Goal: Contribute content: Contribute content

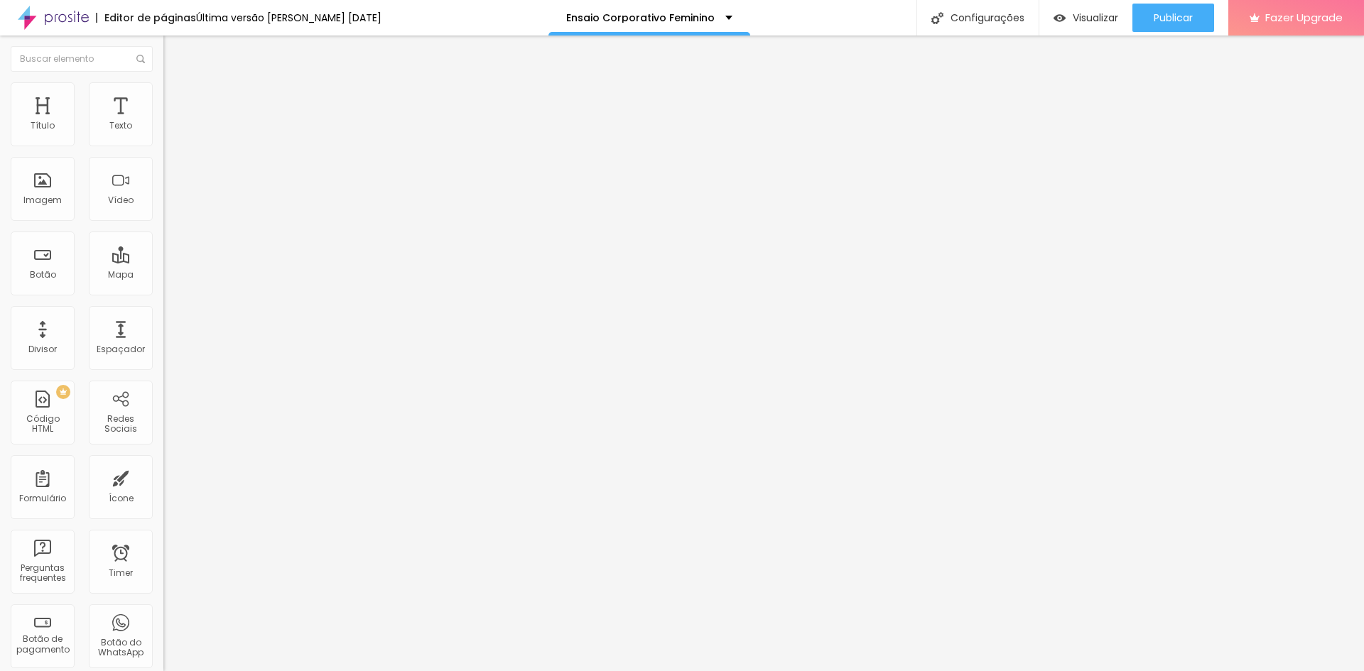
click at [163, 86] on li "Estilo" at bounding box center [244, 89] width 163 height 14
type input "440"
type input "690"
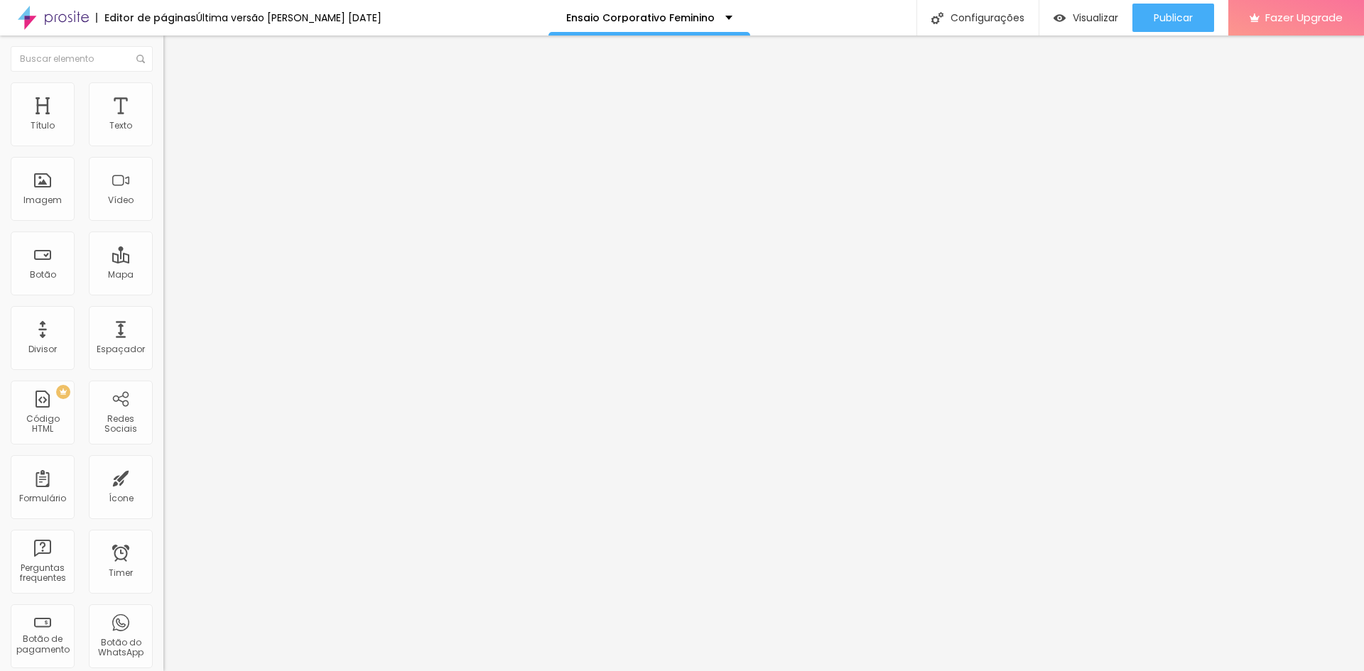
type input "820"
type input "900"
type input "970"
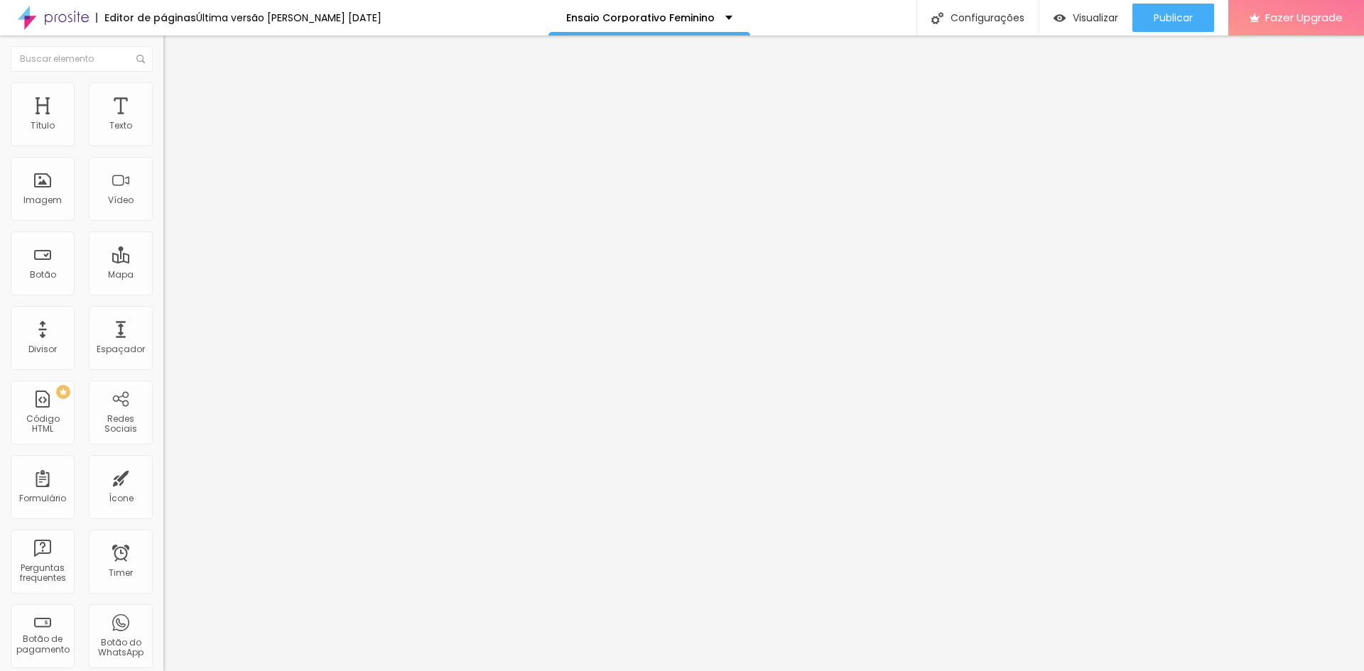
type input "970"
type input "1000"
type input "1030"
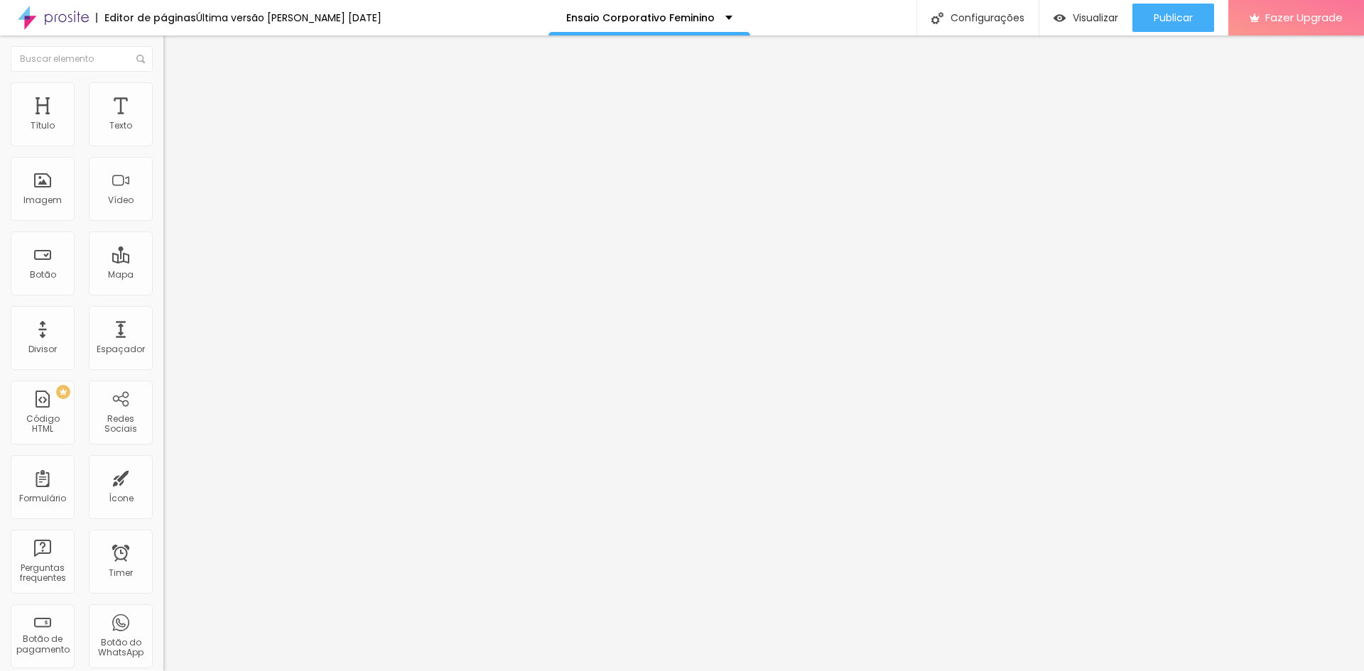
type input "1080"
type input "1110"
type input "1160"
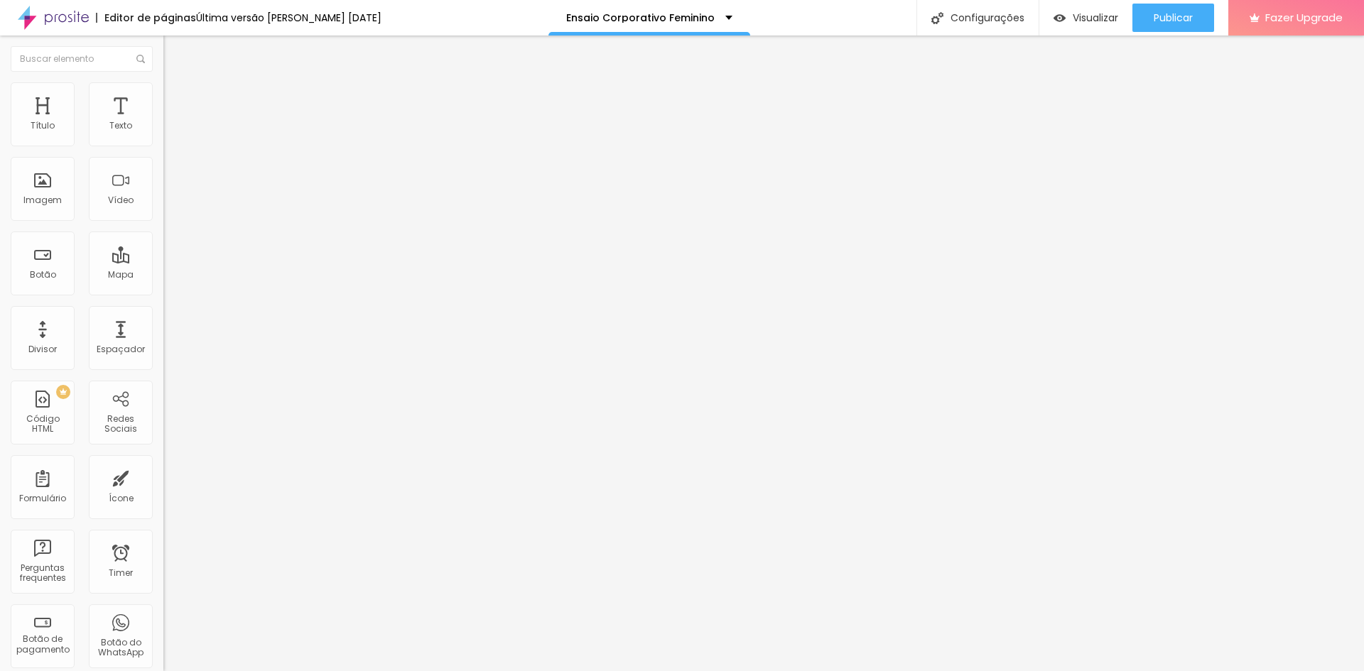
type input "1160"
type input "1210"
type input "1270"
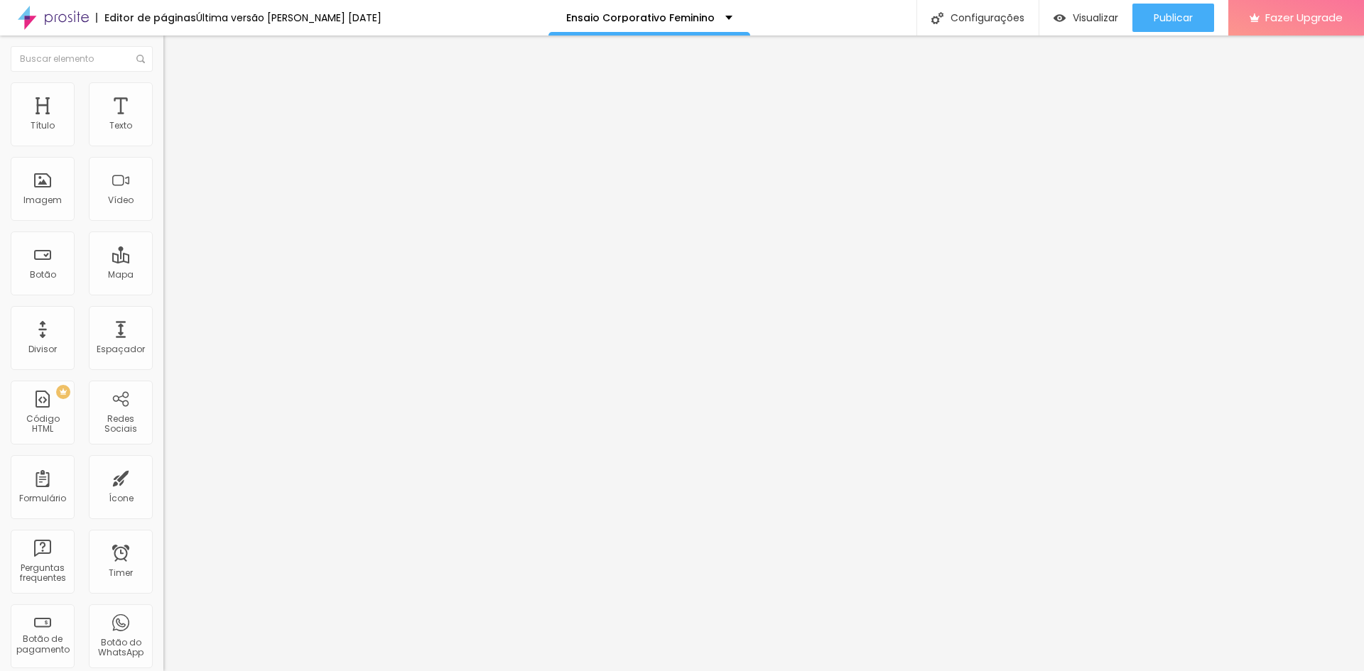
type input "1320"
type input "1370"
type input "1400"
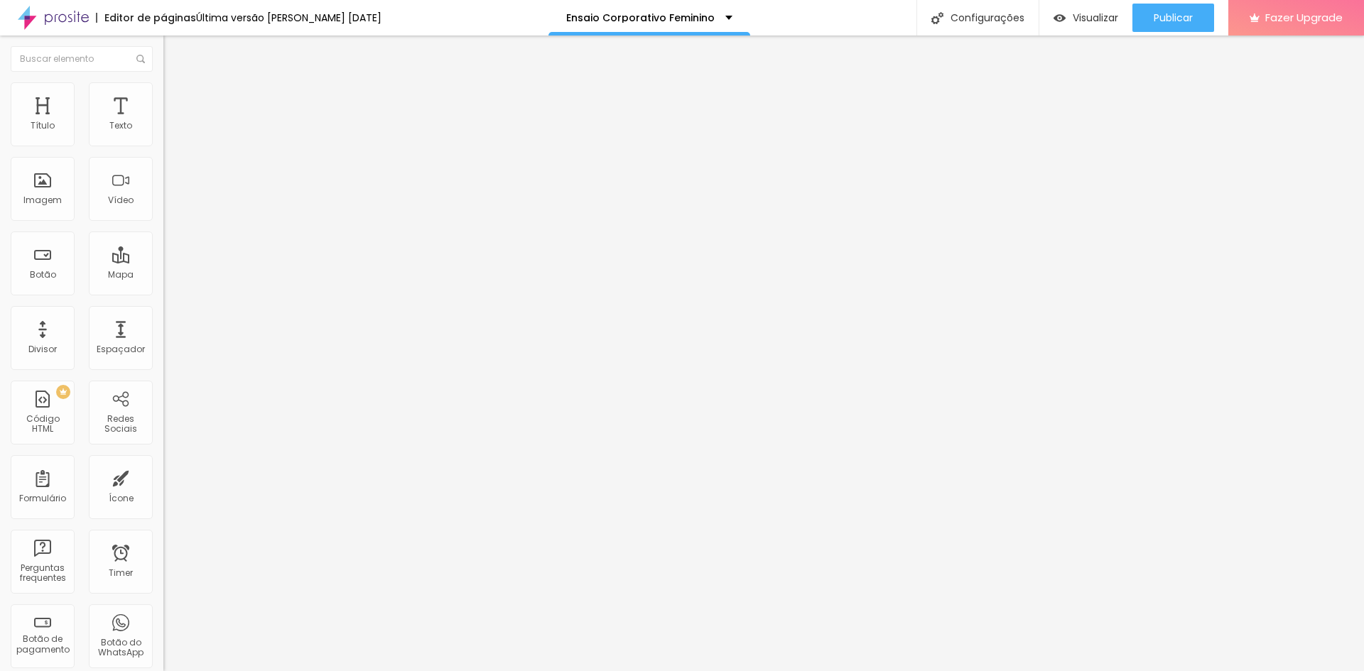
drag, startPoint x: 53, startPoint y: 151, endPoint x: 162, endPoint y: 155, distance: 108.8
type input "1400"
click at [163, 146] on input "range" at bounding box center [209, 139] width 92 height 11
click at [176, 100] on span "Avançado" at bounding box center [199, 106] width 47 height 12
click at [176, 98] on span "Estilo" at bounding box center [187, 92] width 22 height 12
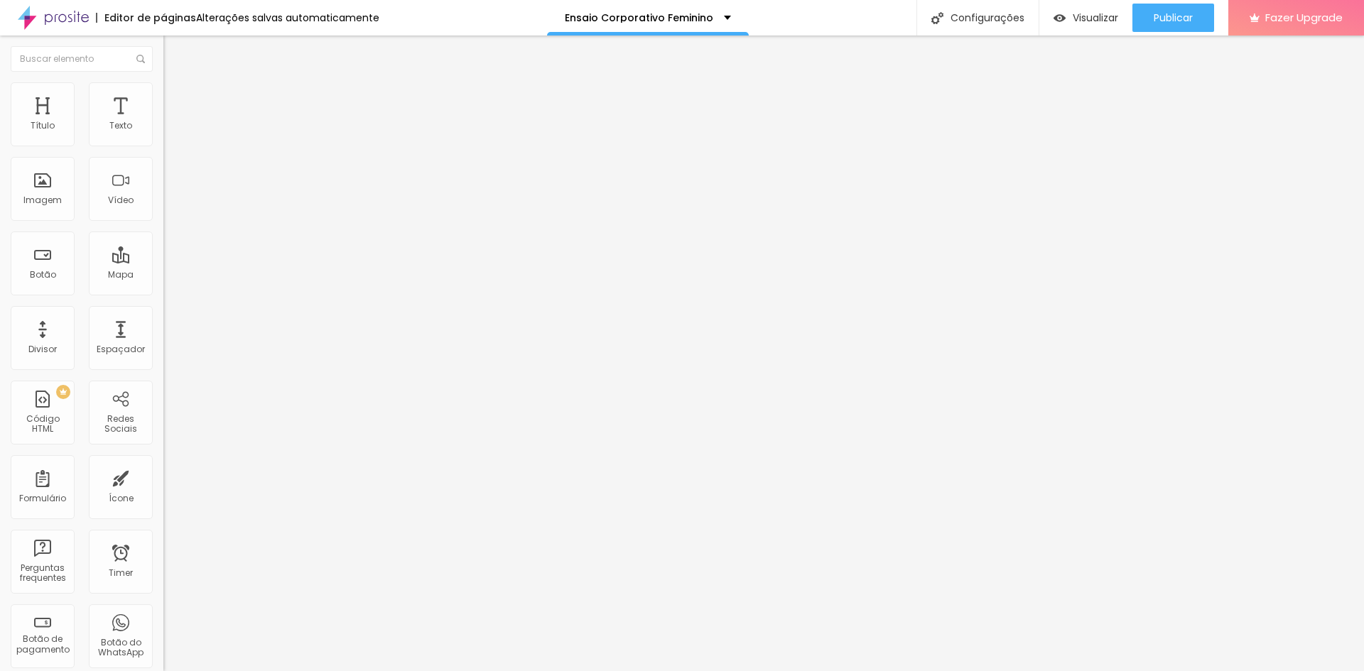
click at [163, 81] on img at bounding box center [169, 74] width 13 height 13
click at [176, 95] on span "Estilo" at bounding box center [187, 92] width 22 height 12
click at [174, 54] on img "button" at bounding box center [179, 51] width 11 height 11
click at [163, 222] on span "Original" at bounding box center [180, 216] width 34 height 12
click at [163, 231] on span "Cinema" at bounding box center [181, 225] width 36 height 12
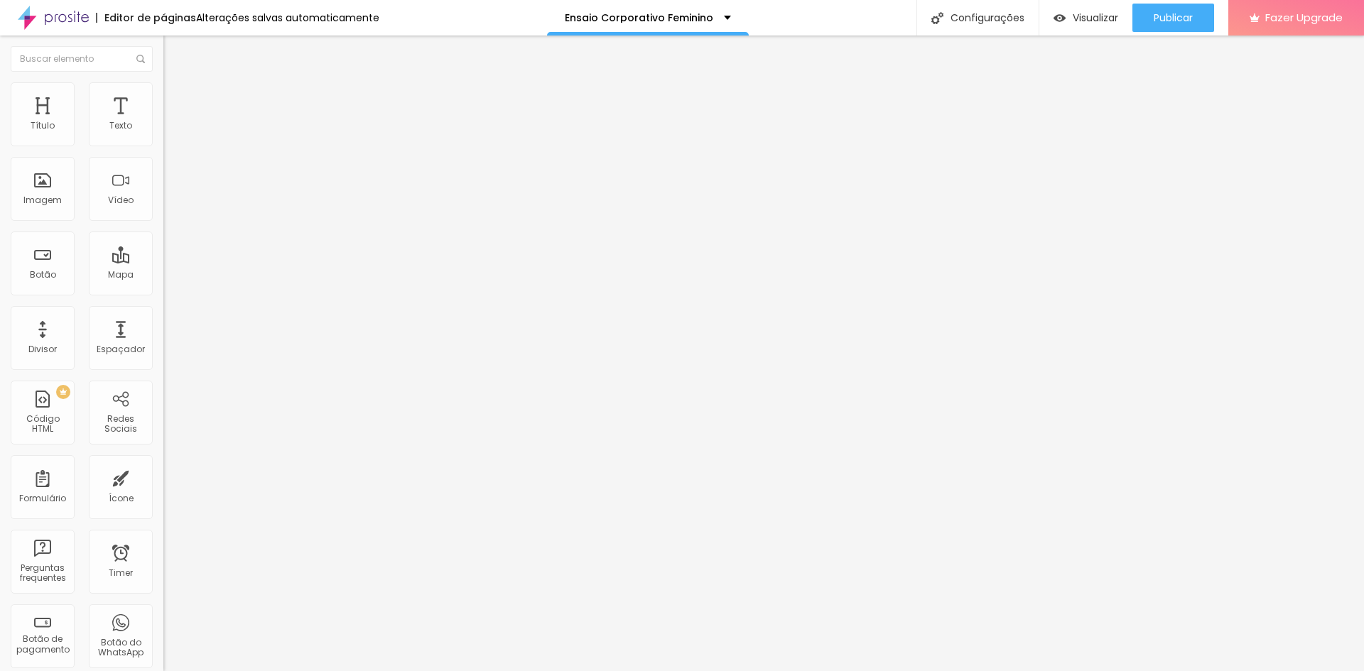
click at [163, 244] on span "Padrão" at bounding box center [179, 238] width 32 height 12
click at [163, 253] on span "Quadrado" at bounding box center [186, 247] width 46 height 12
click at [163, 252] on div "Quadrado 1:1" at bounding box center [244, 244] width 163 height 13
click at [163, 261] on span "Original" at bounding box center [180, 255] width 34 height 12
click at [176, 96] on span "Estilo" at bounding box center [187, 92] width 22 height 12
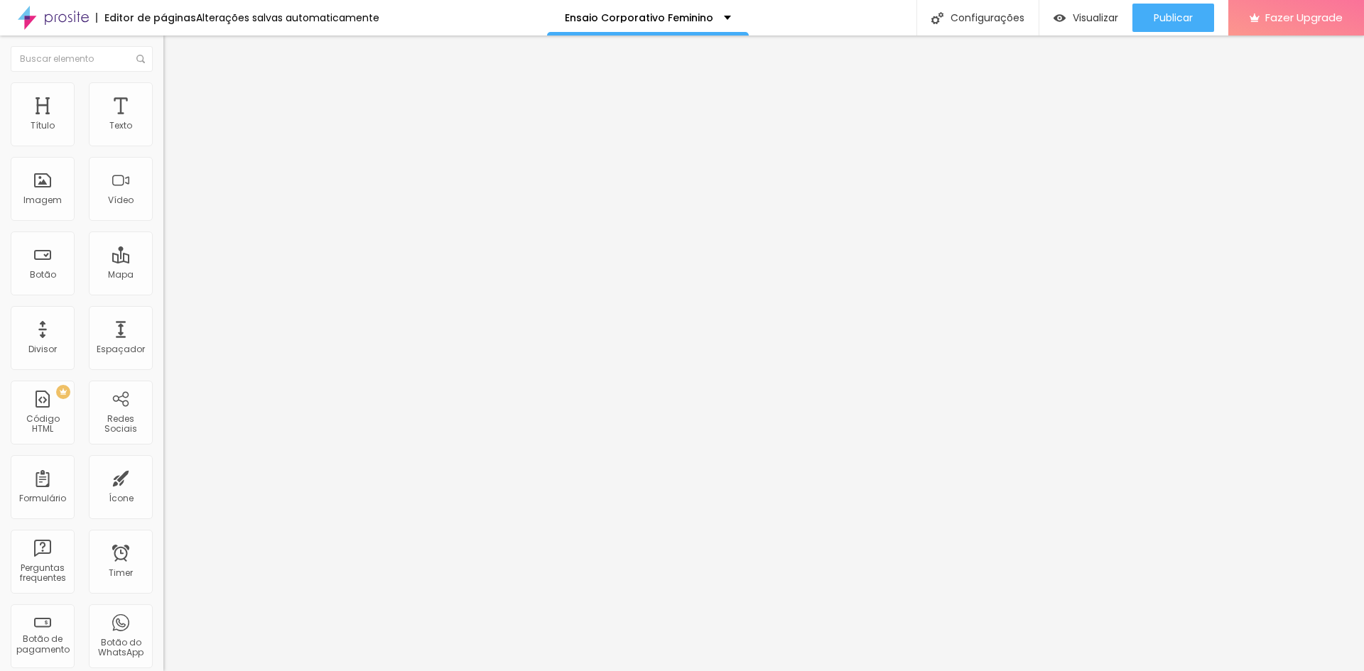
click at [176, 84] on span "Conteúdo" at bounding box center [198, 78] width 44 height 12
click at [163, 103] on ul "Conteúdo Estilo Avançado" at bounding box center [244, 89] width 163 height 43
click at [176, 98] on span "Estilo" at bounding box center [187, 92] width 22 height 12
type input "280"
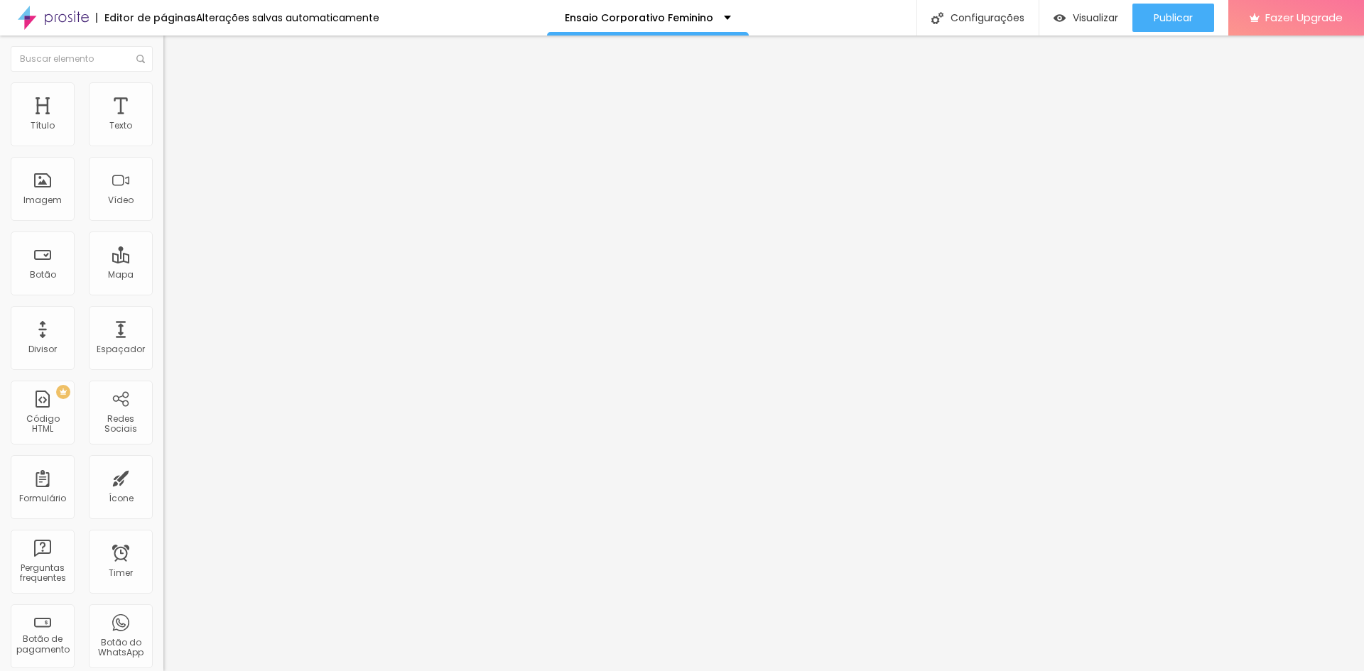
type input "50"
type input "80"
type input "210"
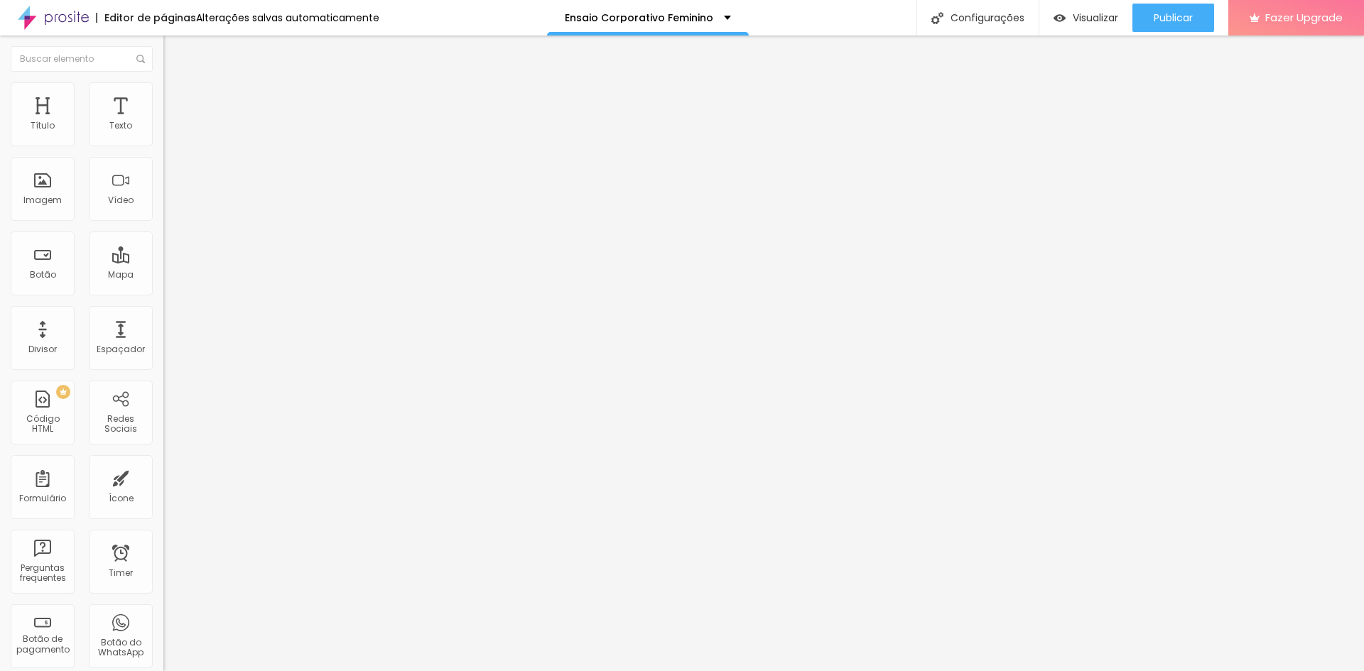
type input "210"
type input "230"
type input "270"
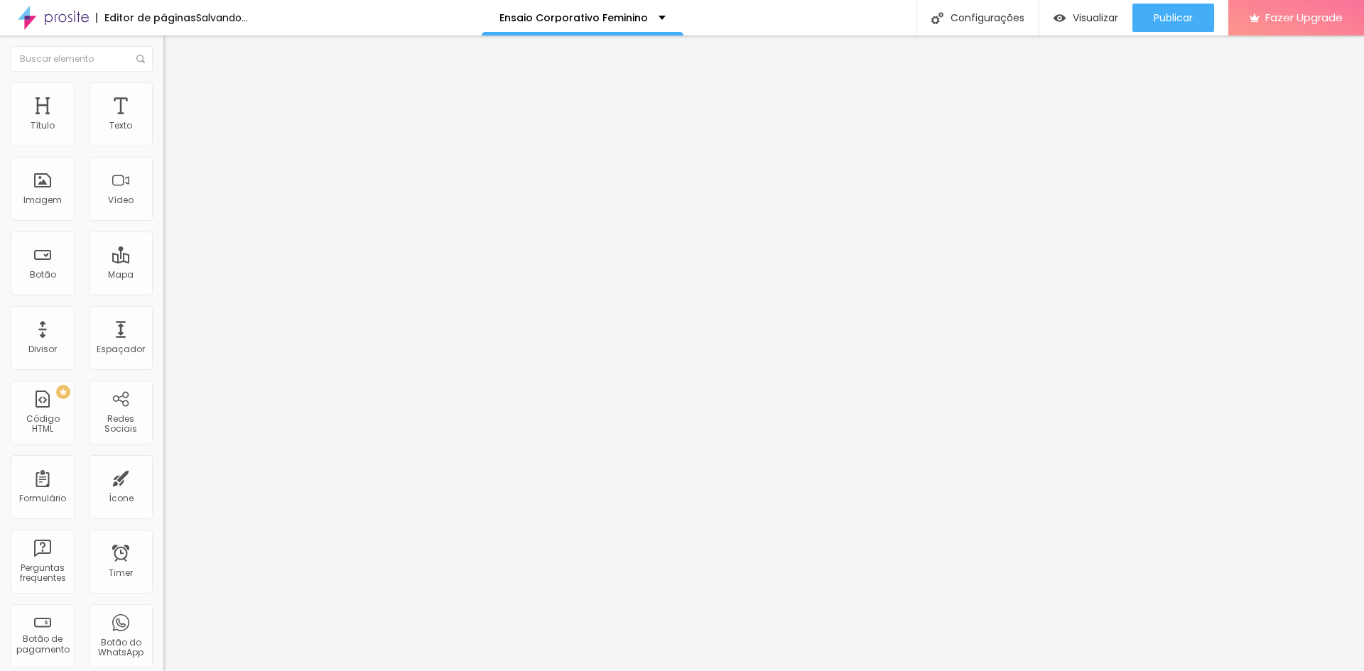
type input "320"
type input "330"
type input "340"
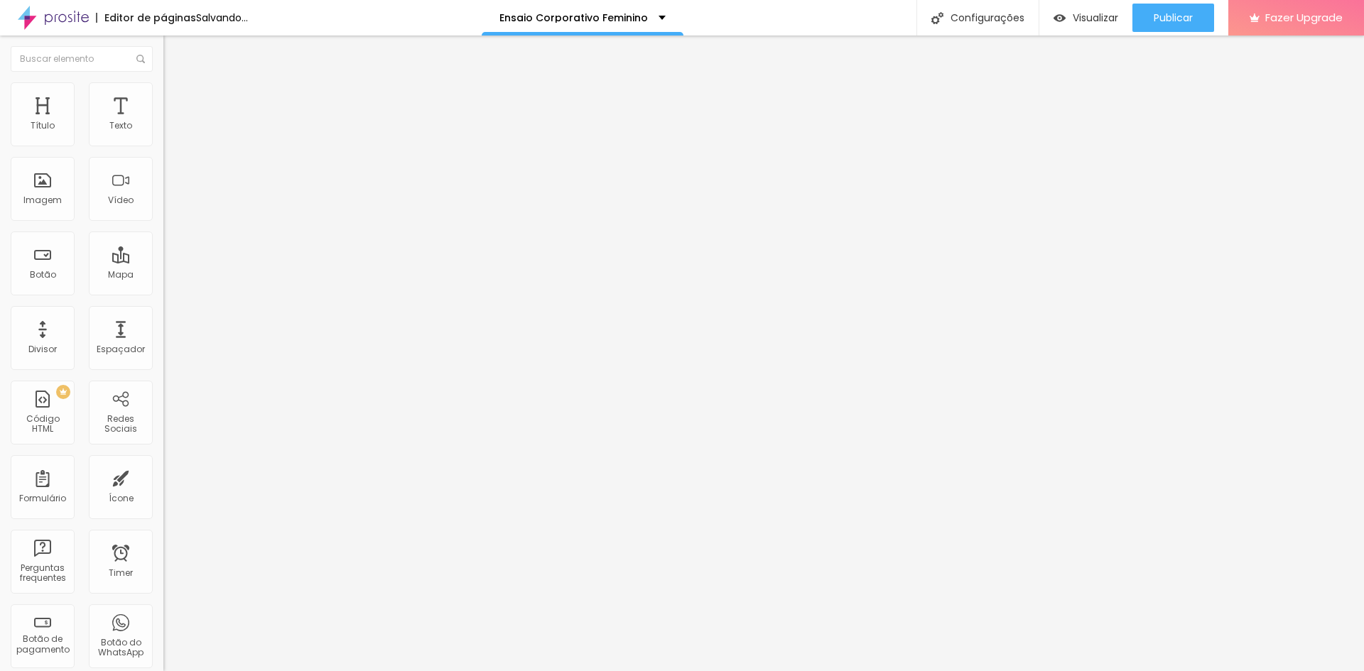
type input "340"
type input "350"
type input "380"
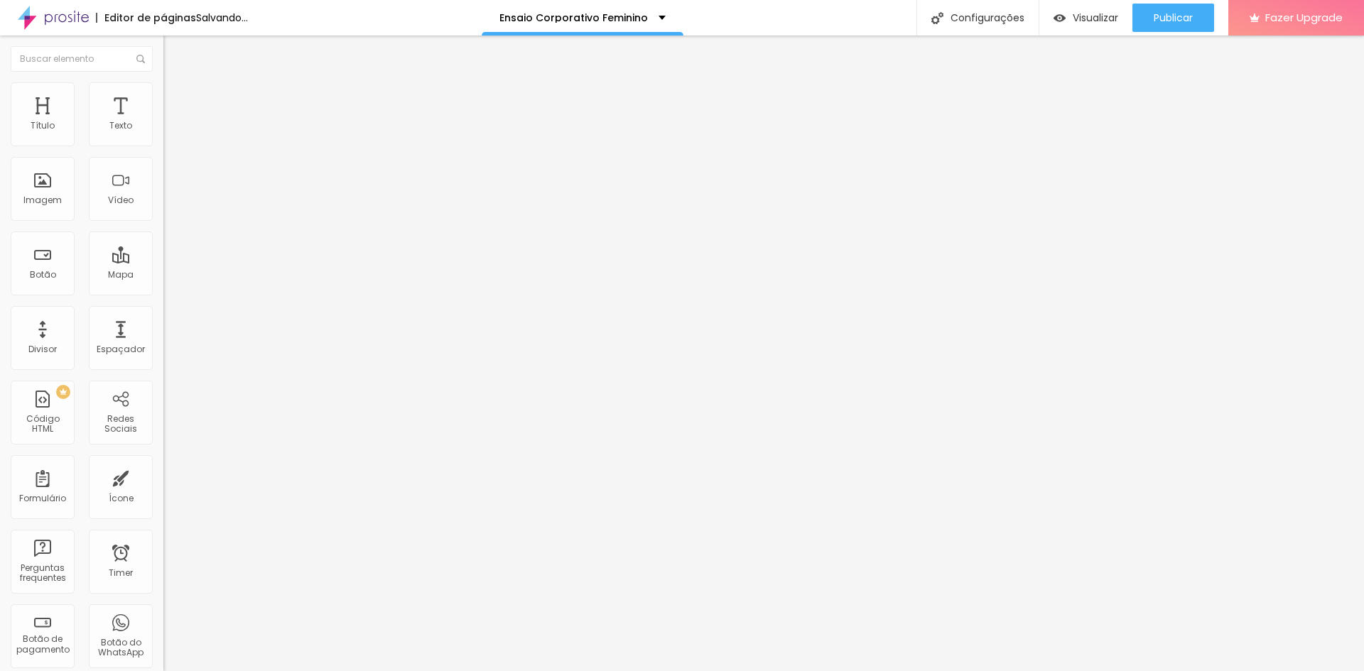
type input "510"
type input "520"
type input "530"
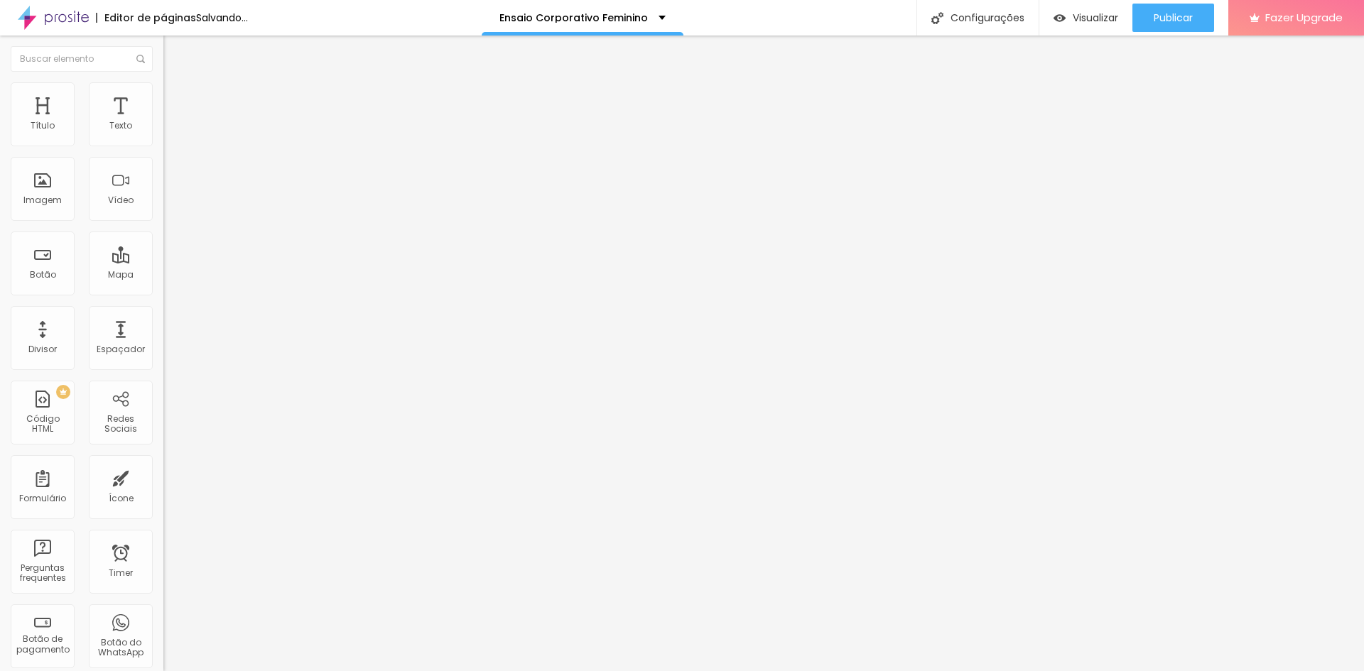
type input "530"
type input "490"
type input "450"
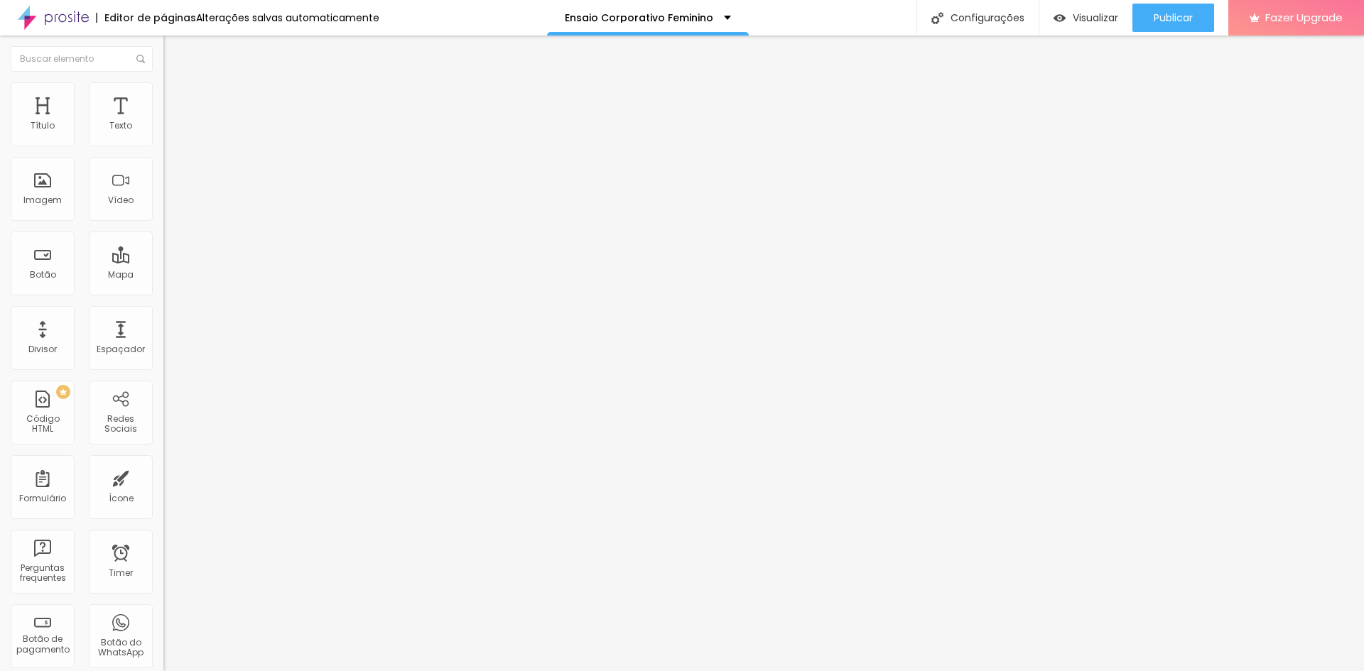
type input "440"
type input "430"
type input "440"
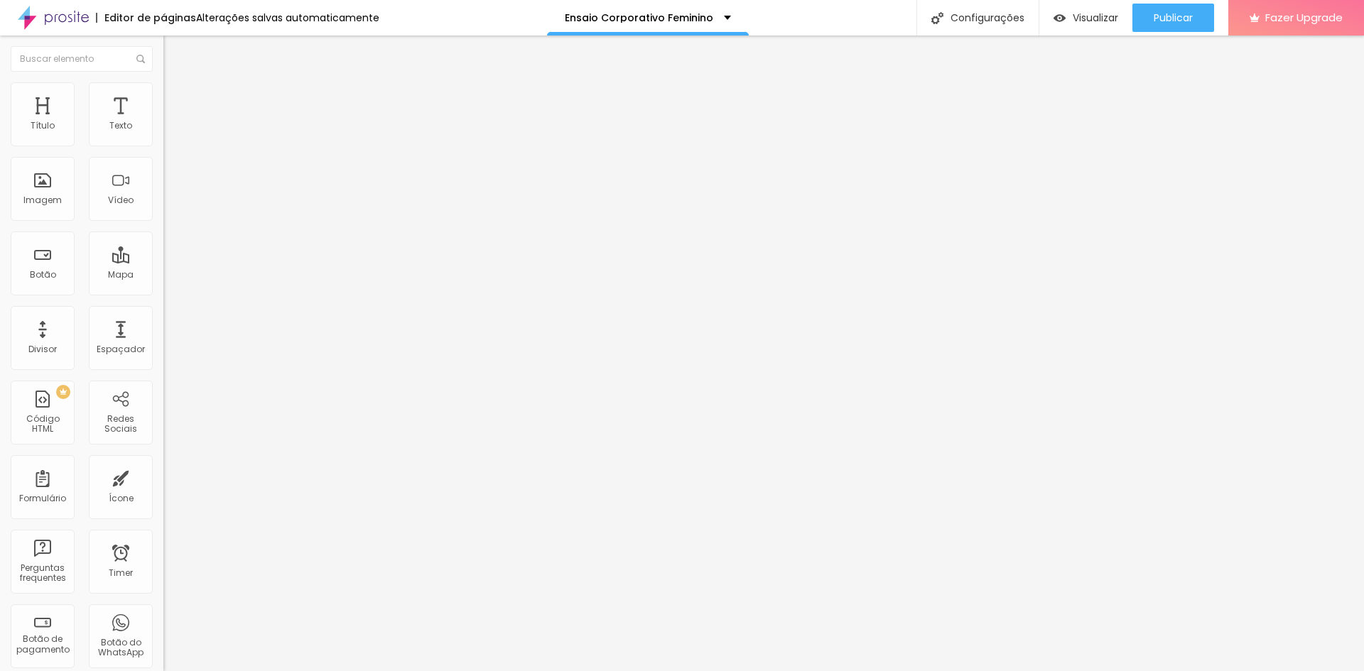
type input "440"
type input "450"
type input "480"
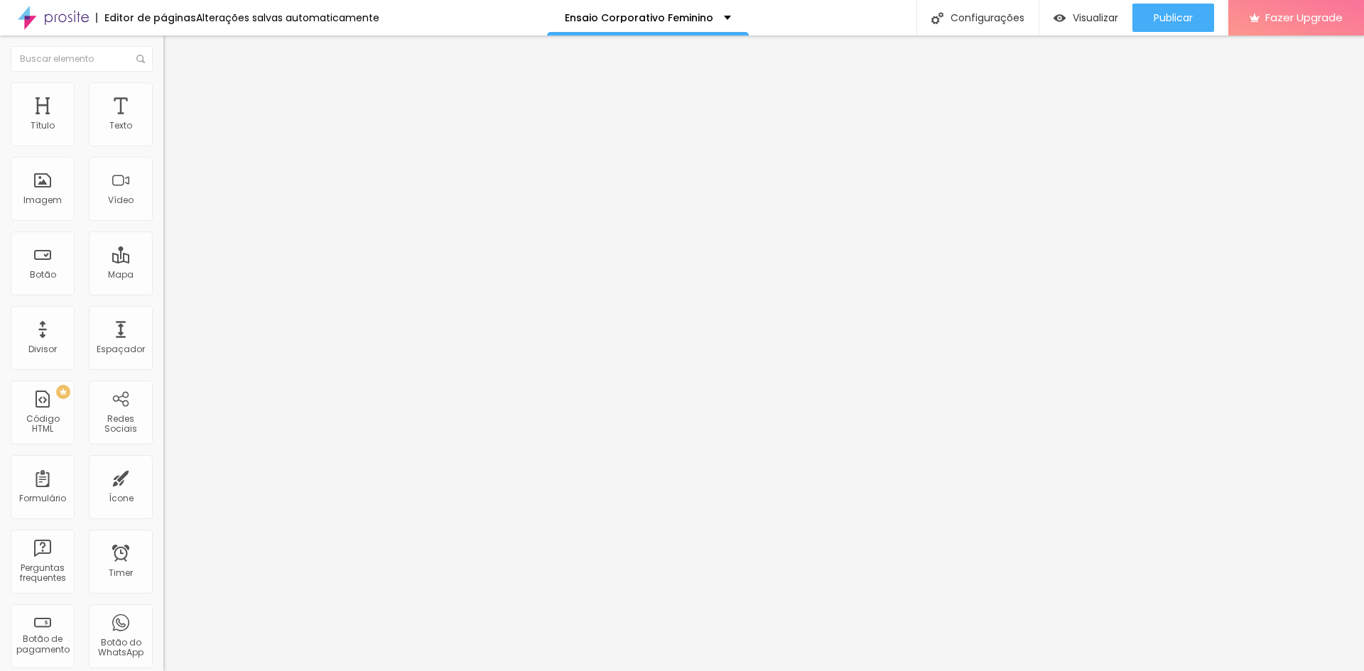
type input "510"
type input "540"
type input "550"
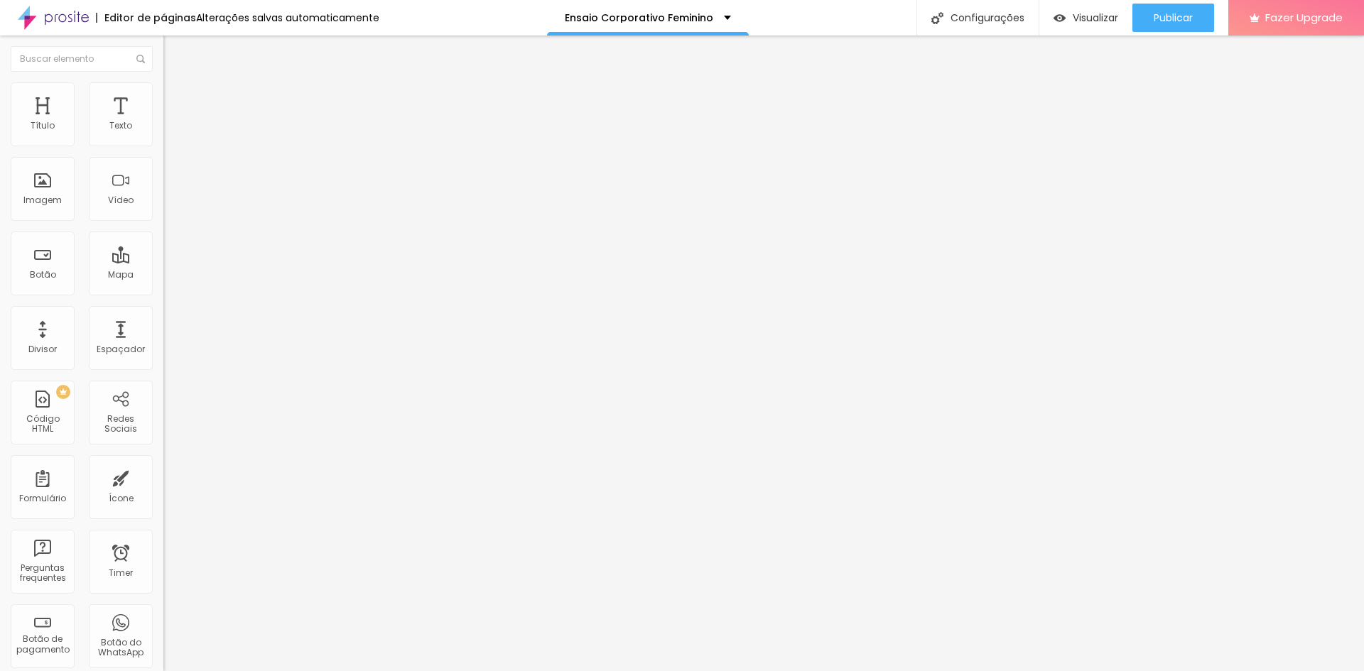
type input "550"
type input "560"
type input "570"
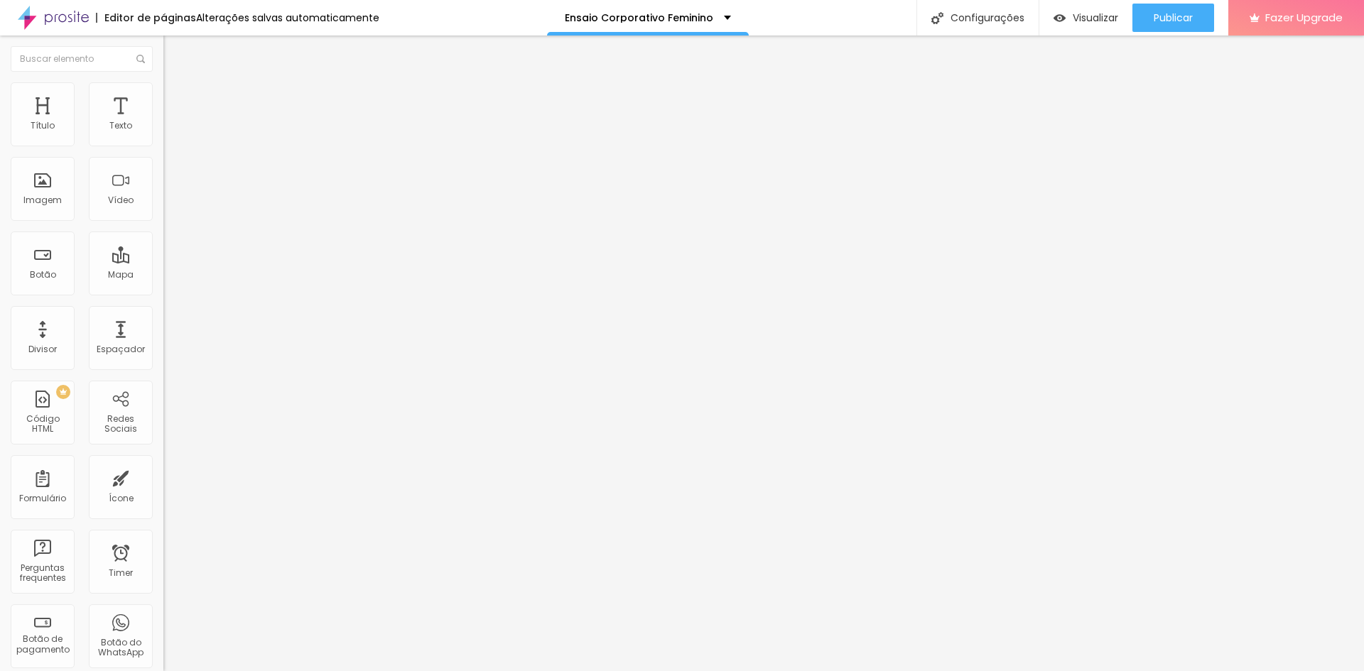
type input "580"
type input "600"
type input "620"
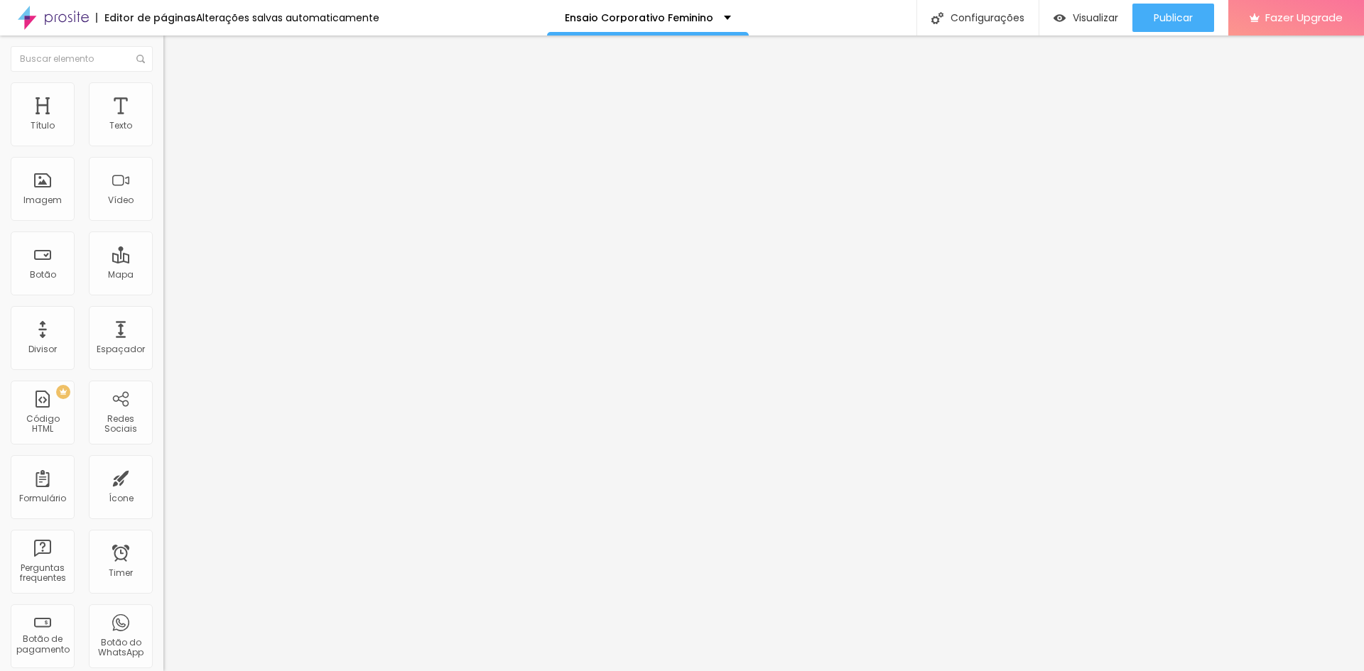
type input "620"
type input "630"
type input "640"
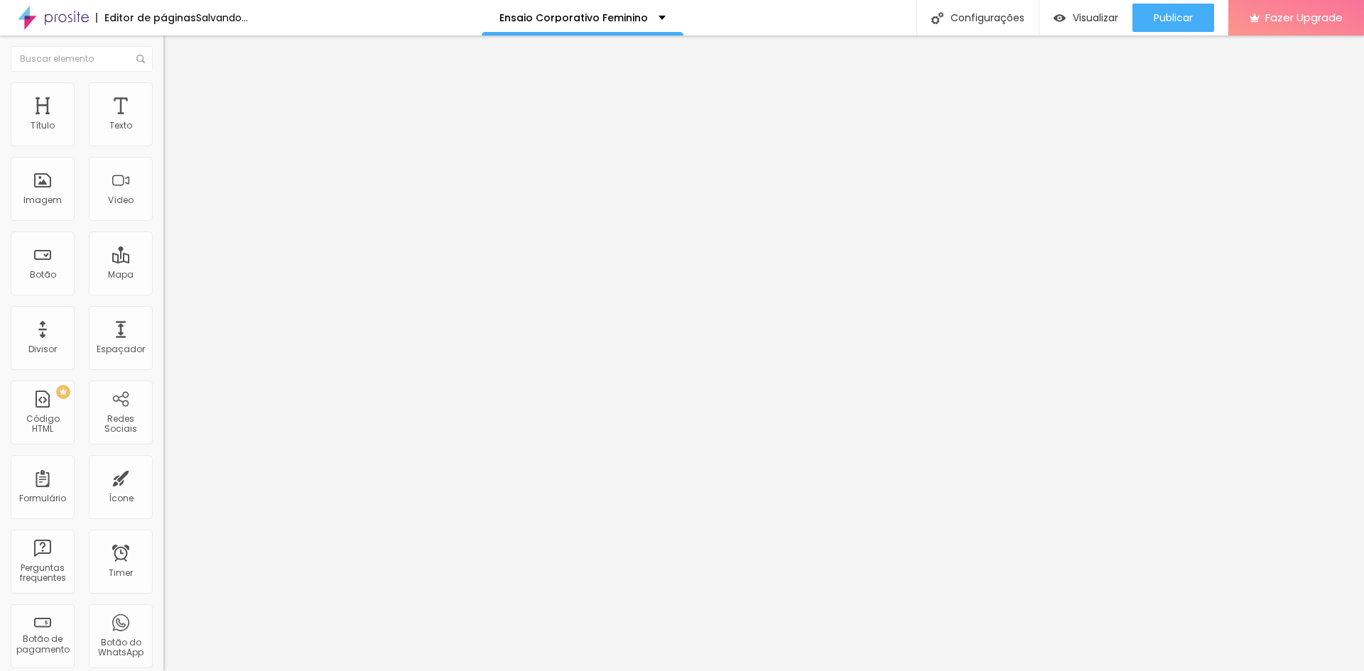
type input "650"
type input "670"
type input "680"
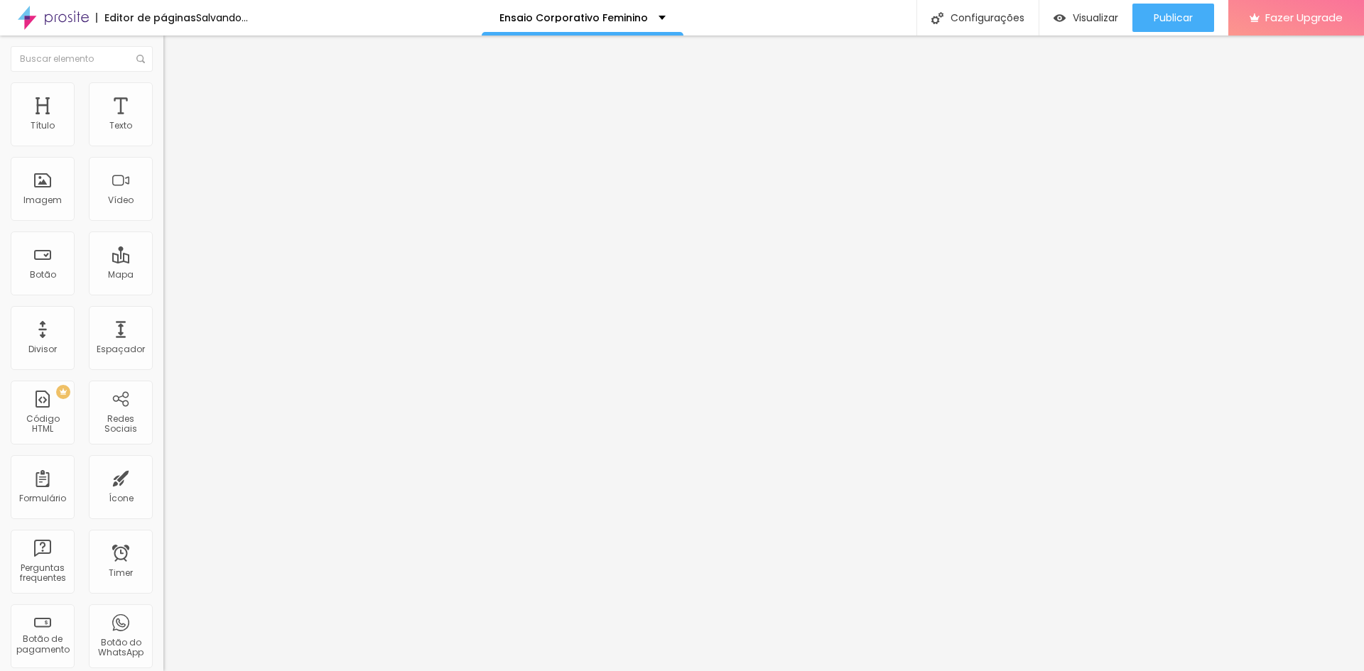
type input "680"
type input "690"
type input "700"
drag, startPoint x: 146, startPoint y: 149, endPoint x: 80, endPoint y: 168, distance: 69.3
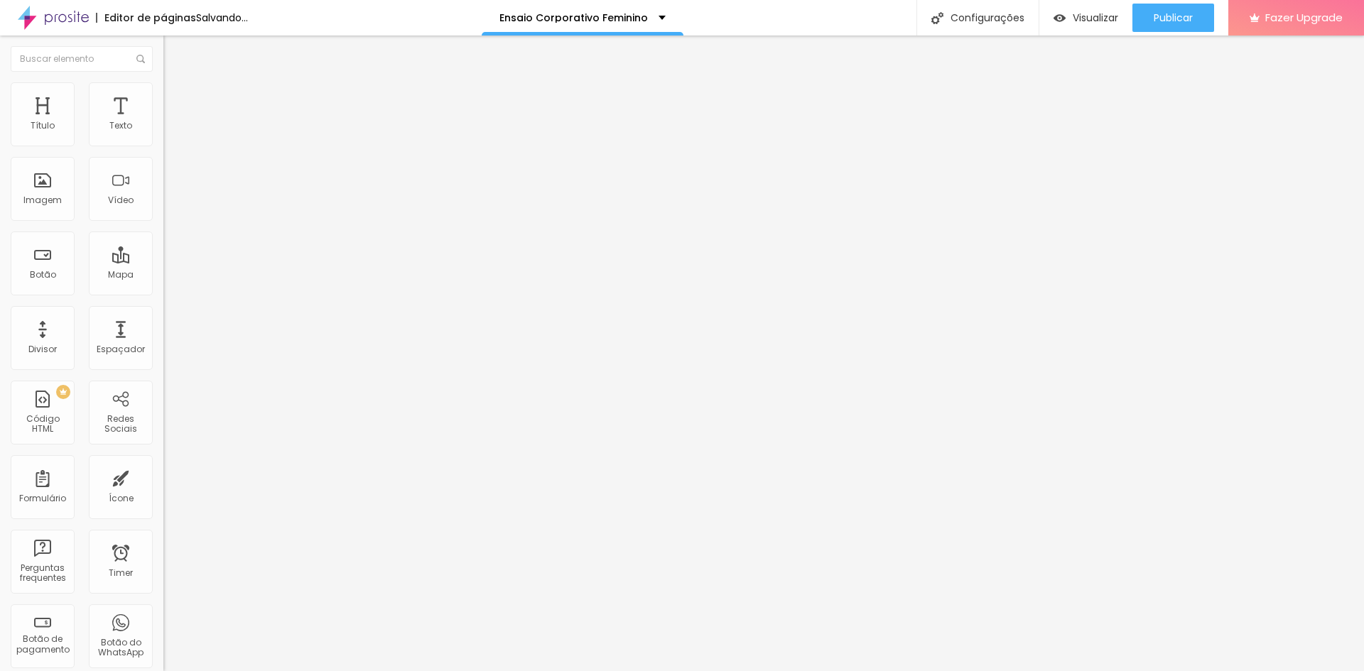
type input "700"
click at [163, 146] on input "range" at bounding box center [209, 139] width 92 height 11
type input "11"
type input "54"
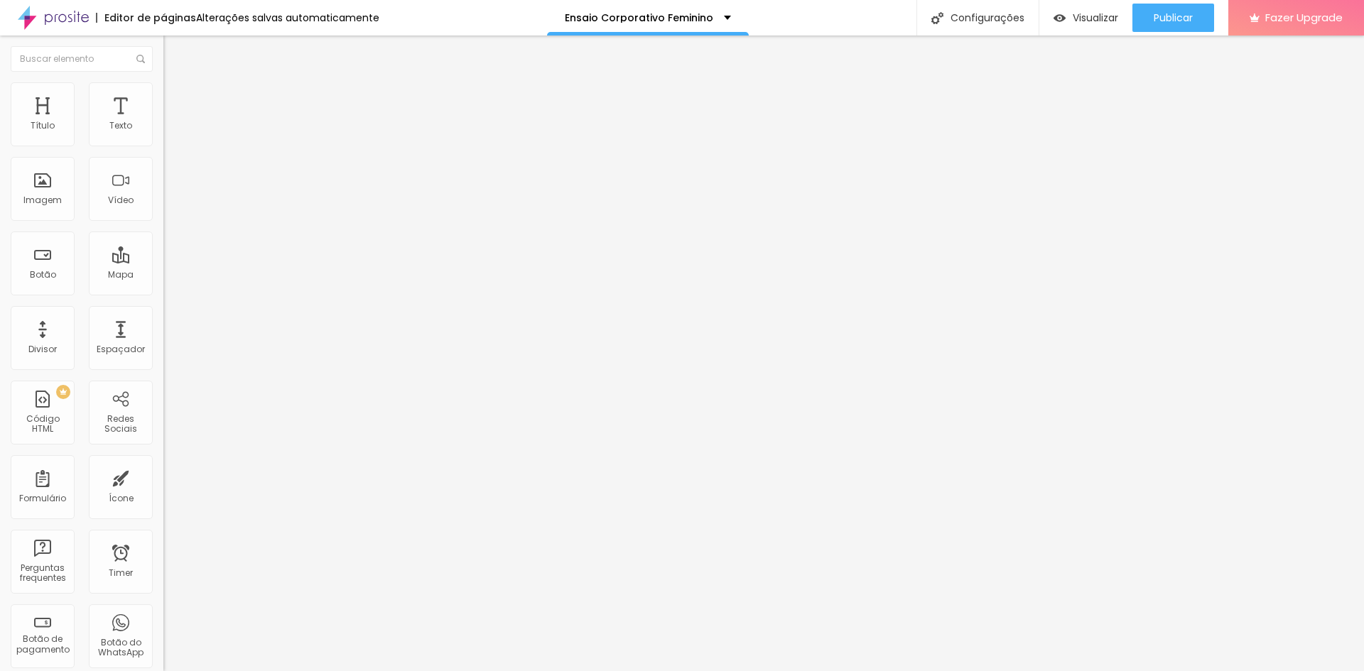
type input "54"
type input "56"
type input "58"
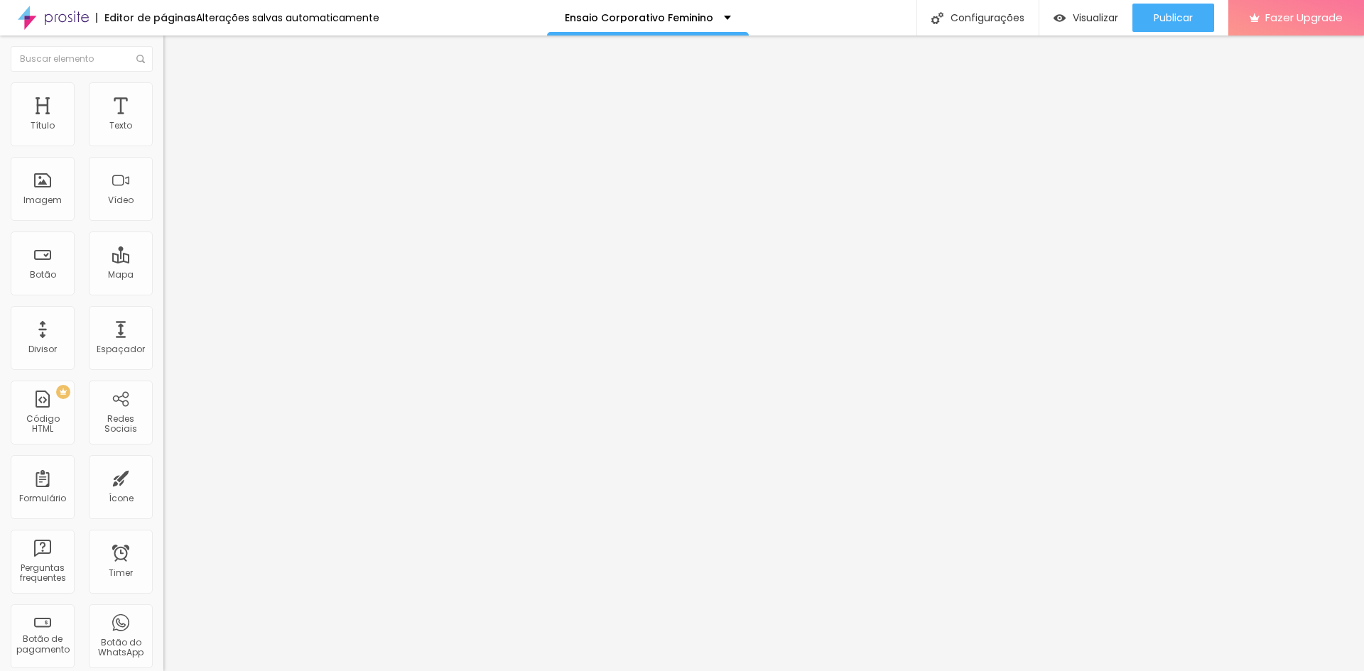
type input "59"
type input "69"
type input "81"
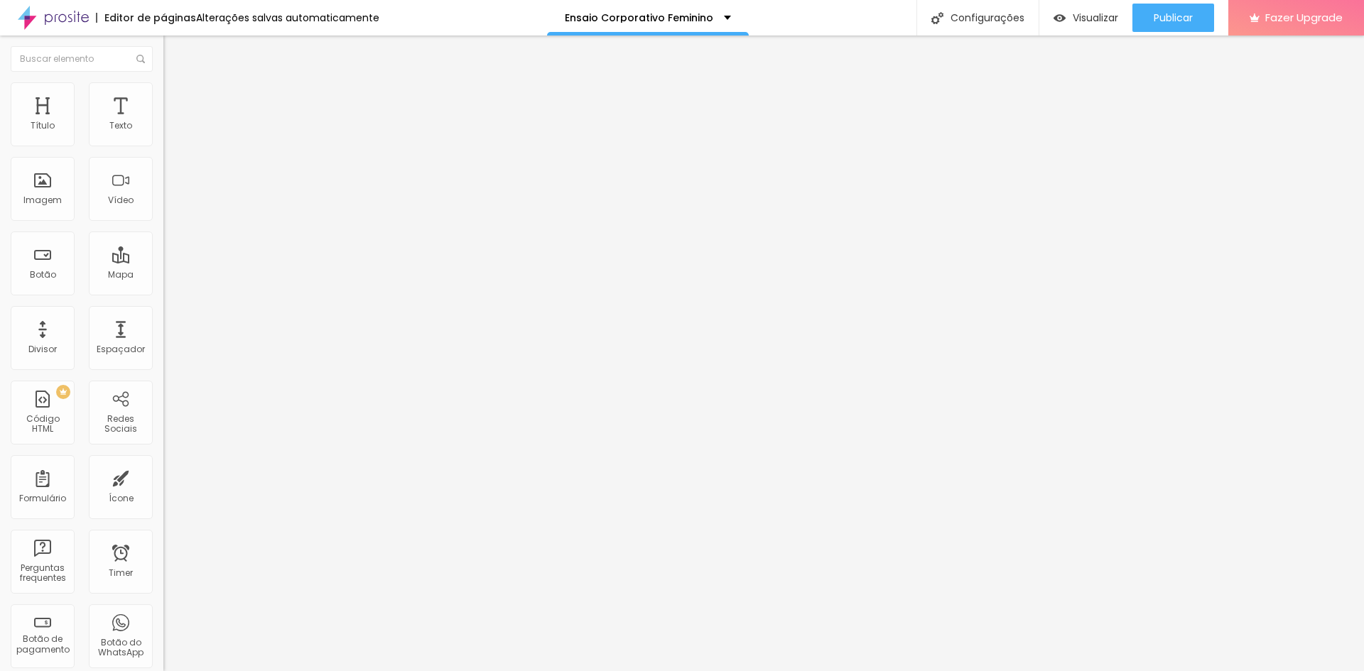
type input "81"
type input "86"
type input "87"
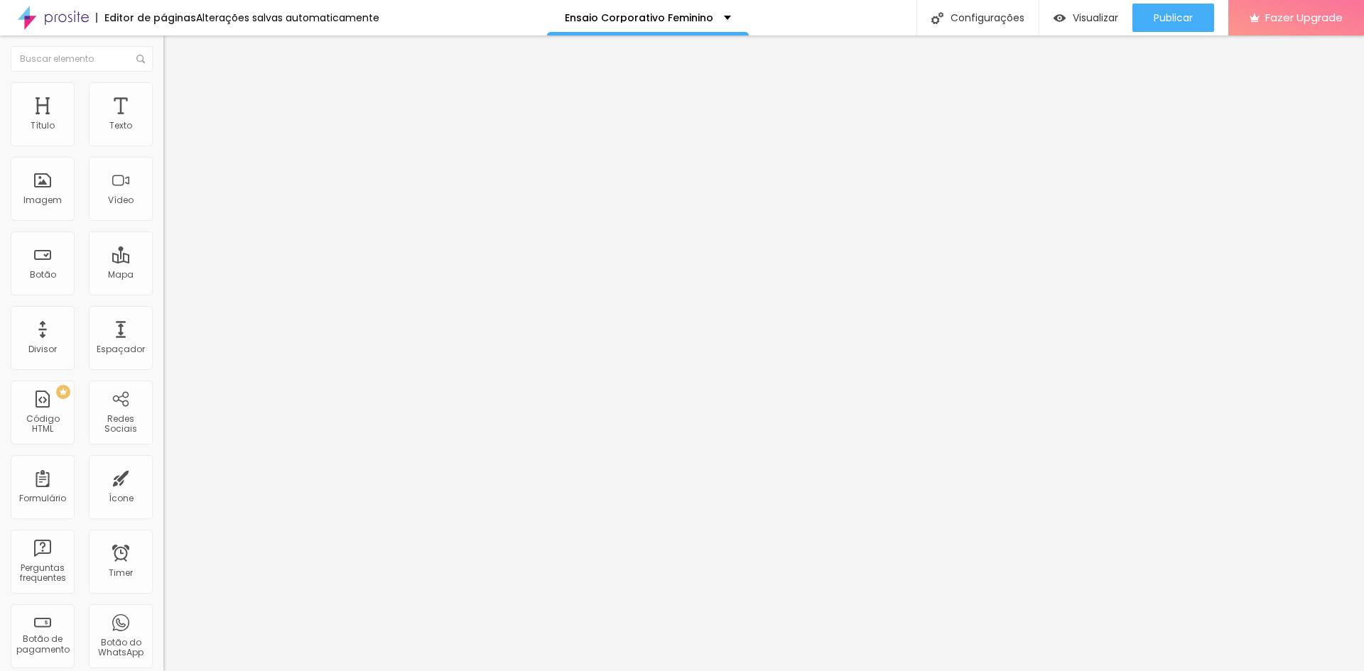
type input "74"
type input "36"
type input "0"
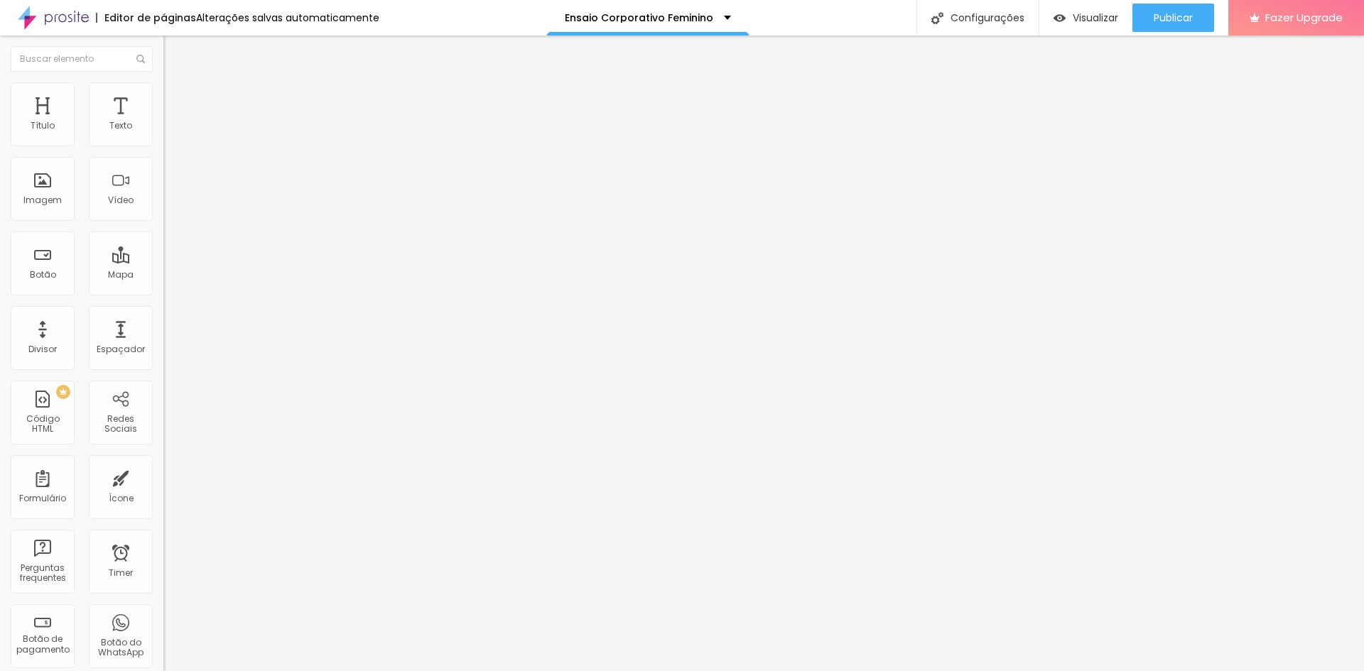
type input "0"
type input "5"
type input "0"
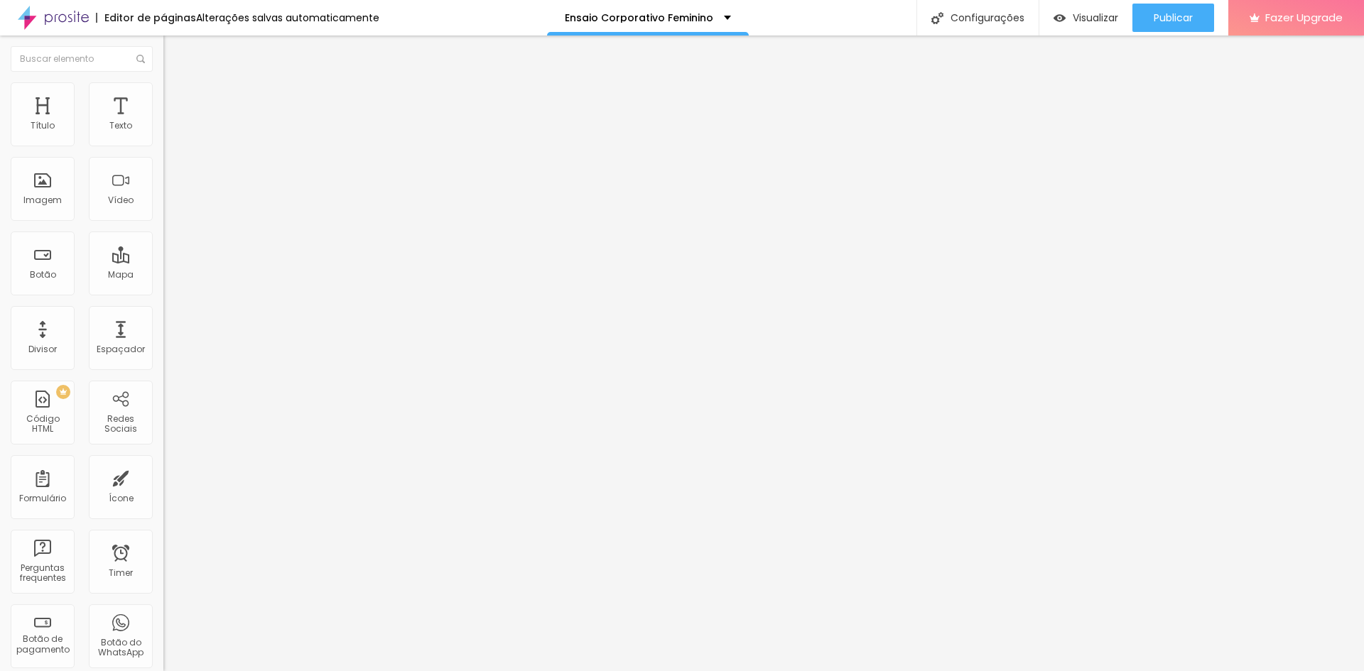
type input "31"
type input "166"
type input "183"
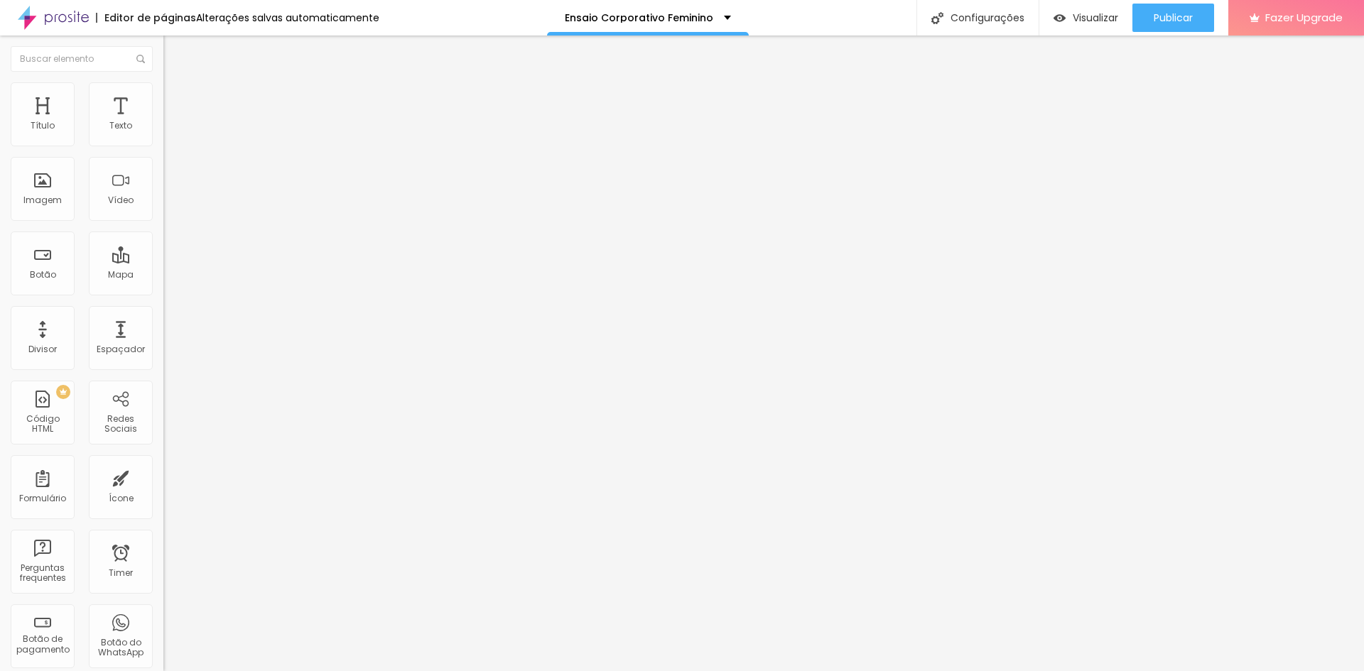
type input "183"
type input "184"
type input "183"
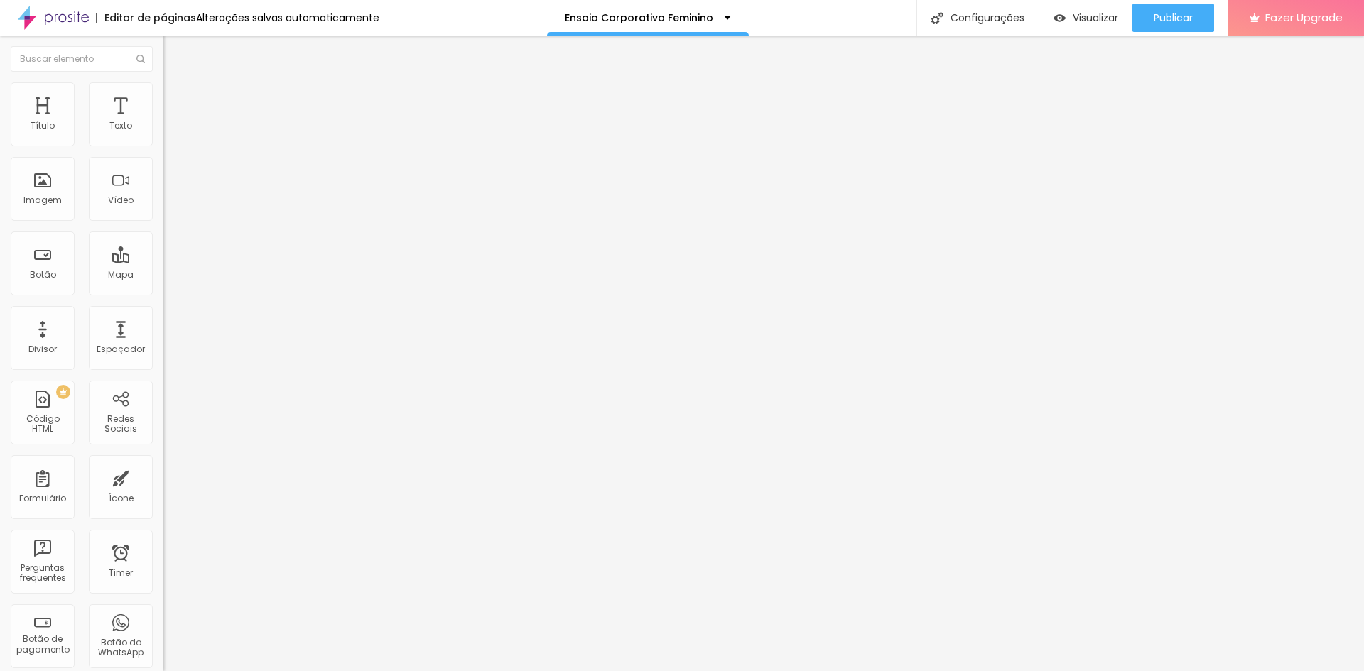
type input "178"
type input "170"
type input "142"
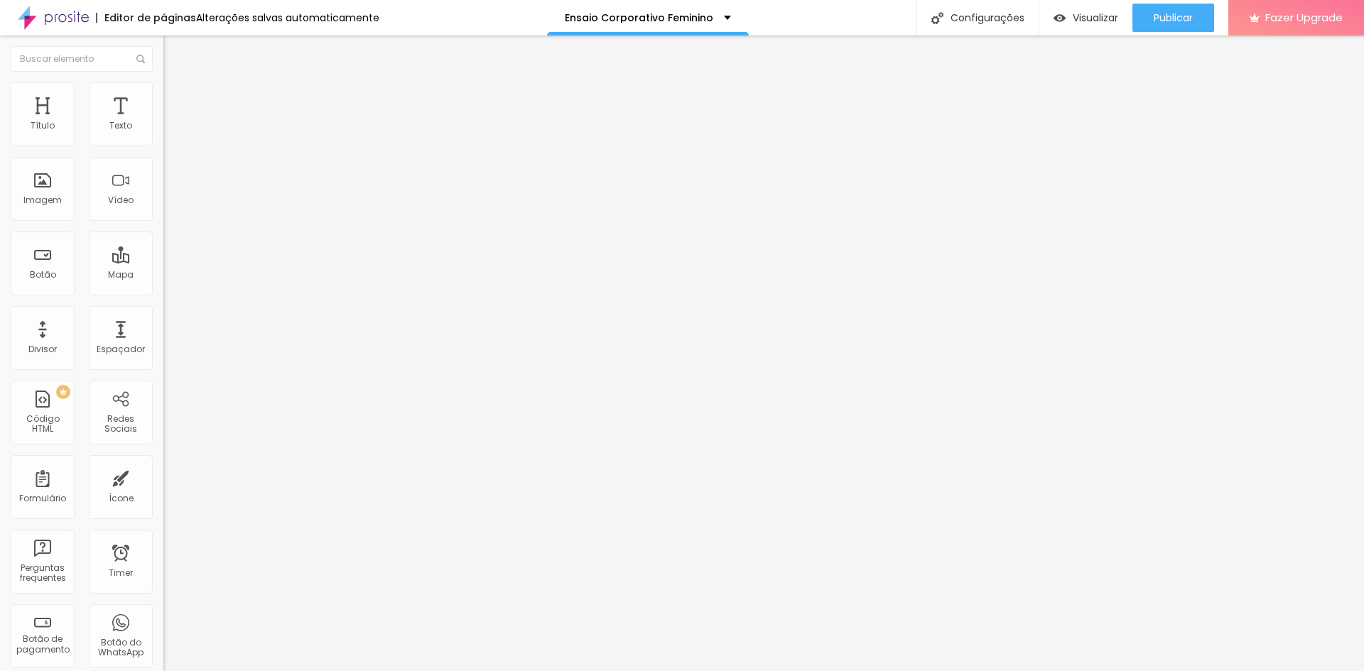
type input "142"
type input "69"
type input "5"
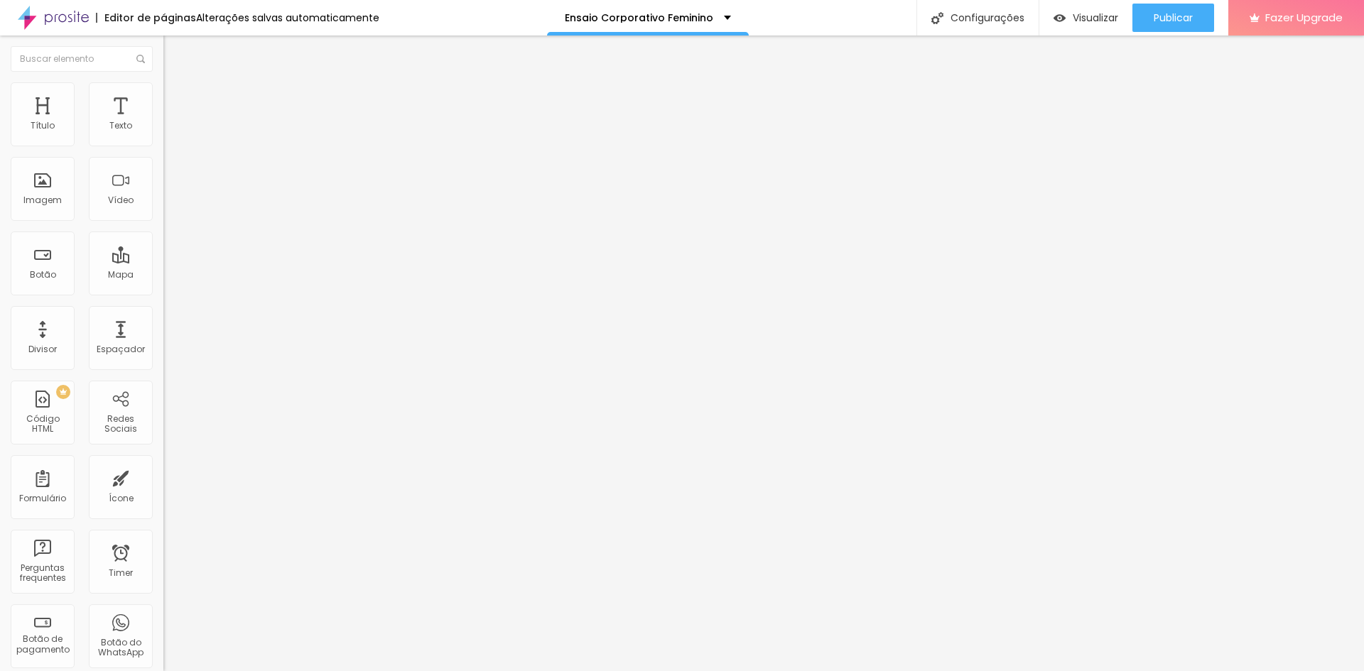
type input "0"
drag, startPoint x: 36, startPoint y: 182, endPoint x: 0, endPoint y: 149, distance: 48.3
click at [163, 312] on input "range" at bounding box center [209, 317] width 92 height 11
click at [163, 141] on img at bounding box center [168, 136] width 10 height 10
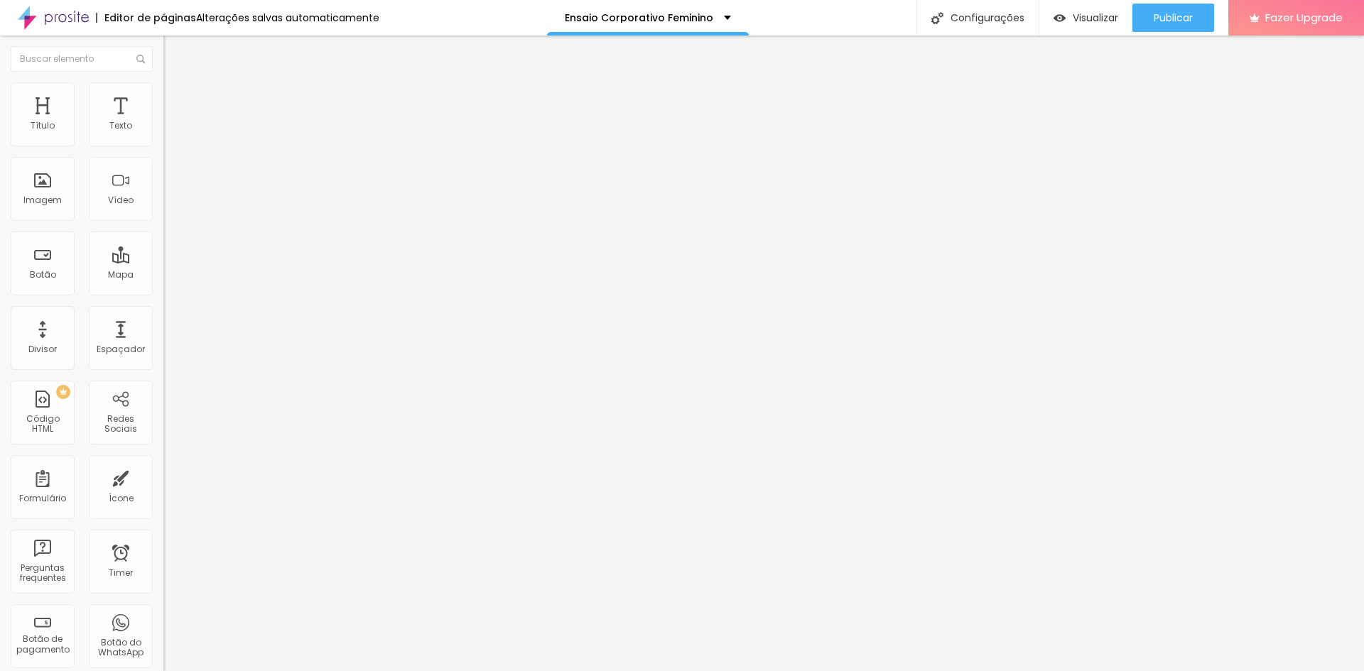
click at [163, 129] on img at bounding box center [168, 124] width 10 height 10
click at [163, 92] on li "Estilo" at bounding box center [244, 89] width 163 height 14
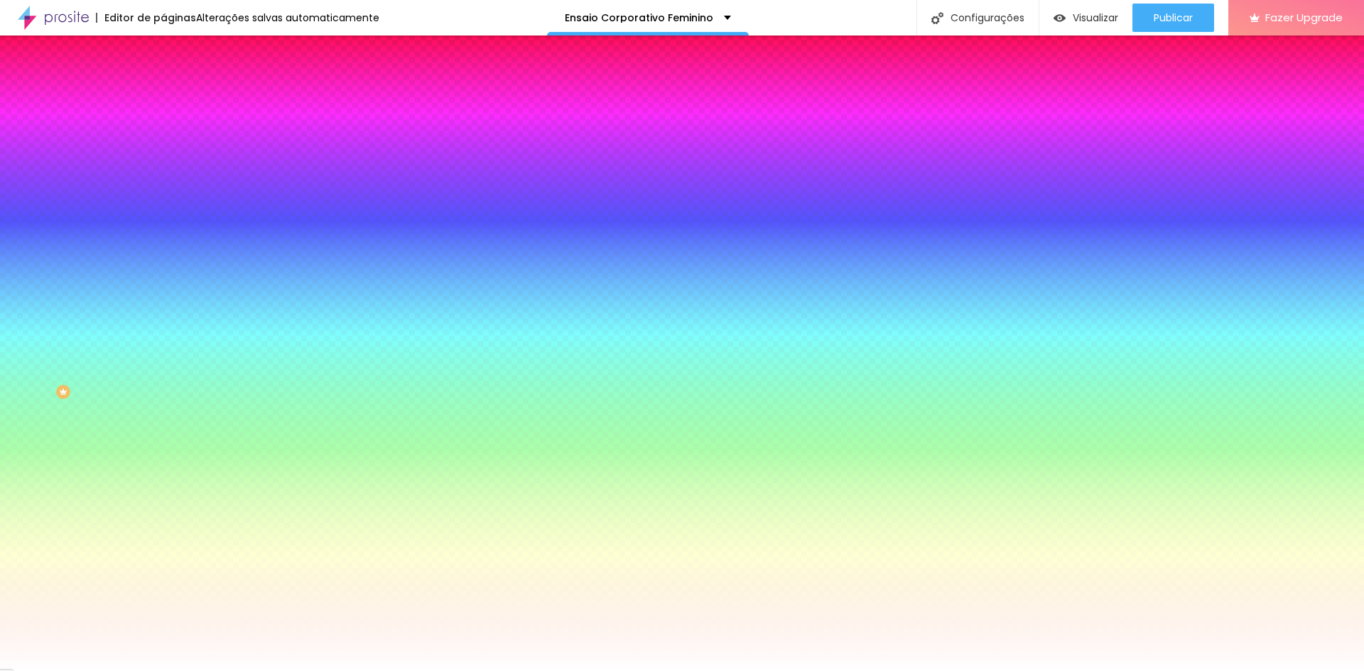
click at [163, 97] on li "Avançado" at bounding box center [244, 104] width 163 height 14
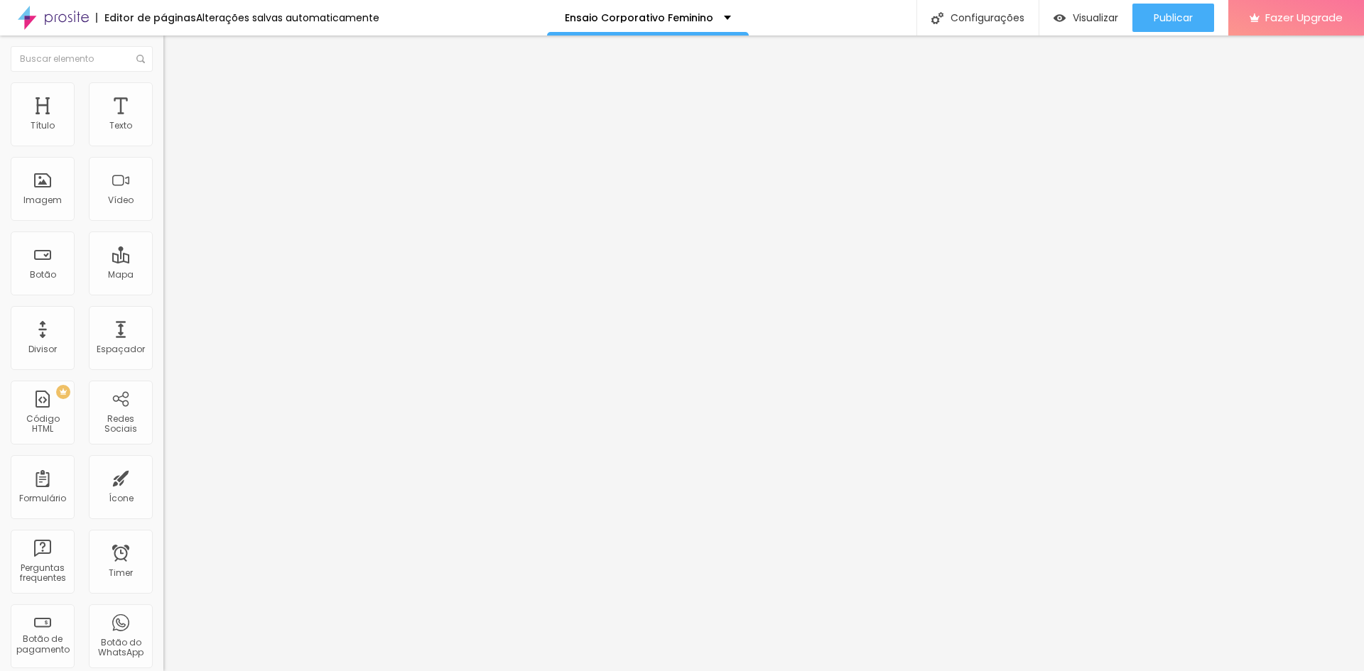
type input "5"
type input "10"
type input "15"
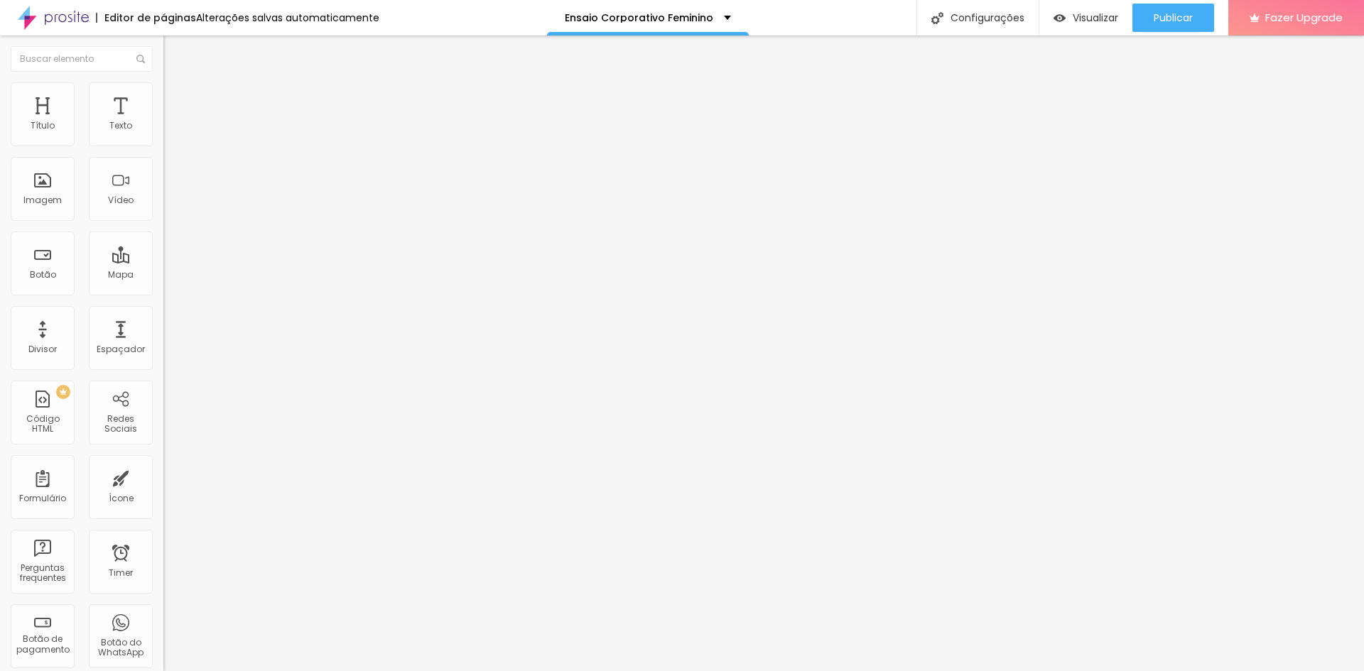
type input "15"
type input "20"
type input "25"
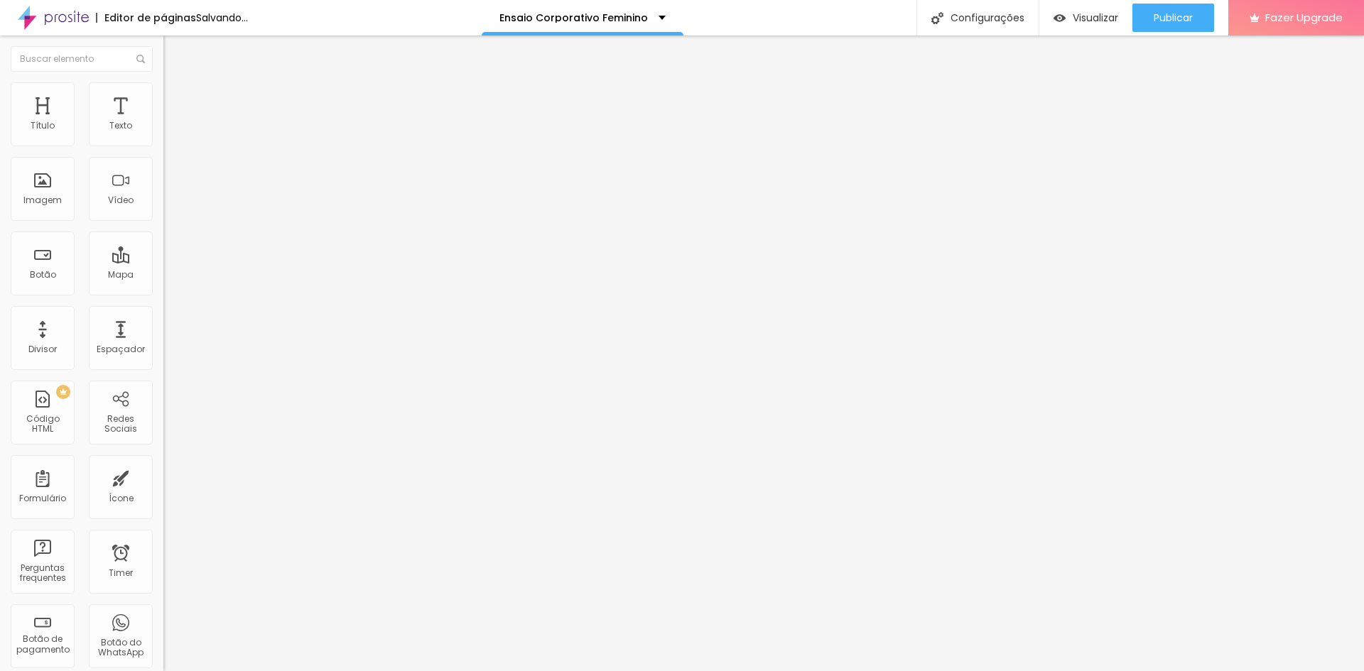
type input "30"
type input "35"
type input "40"
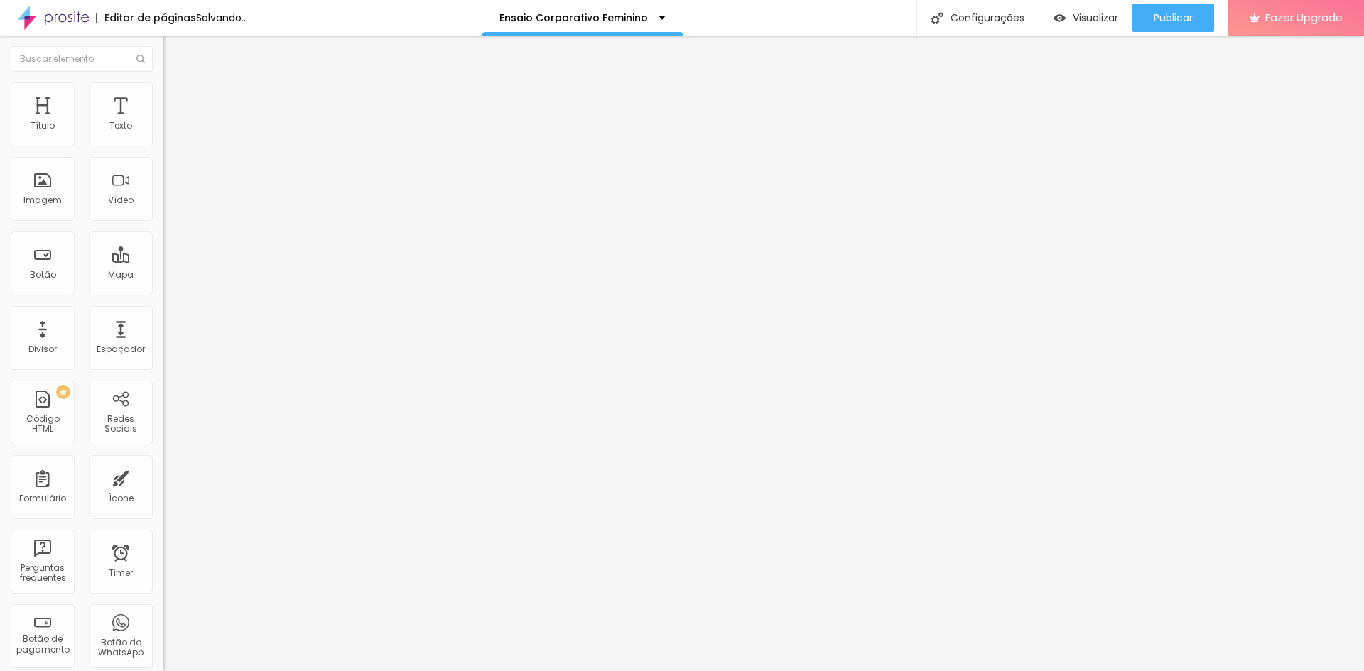
type input "40"
type input "45"
type input "50"
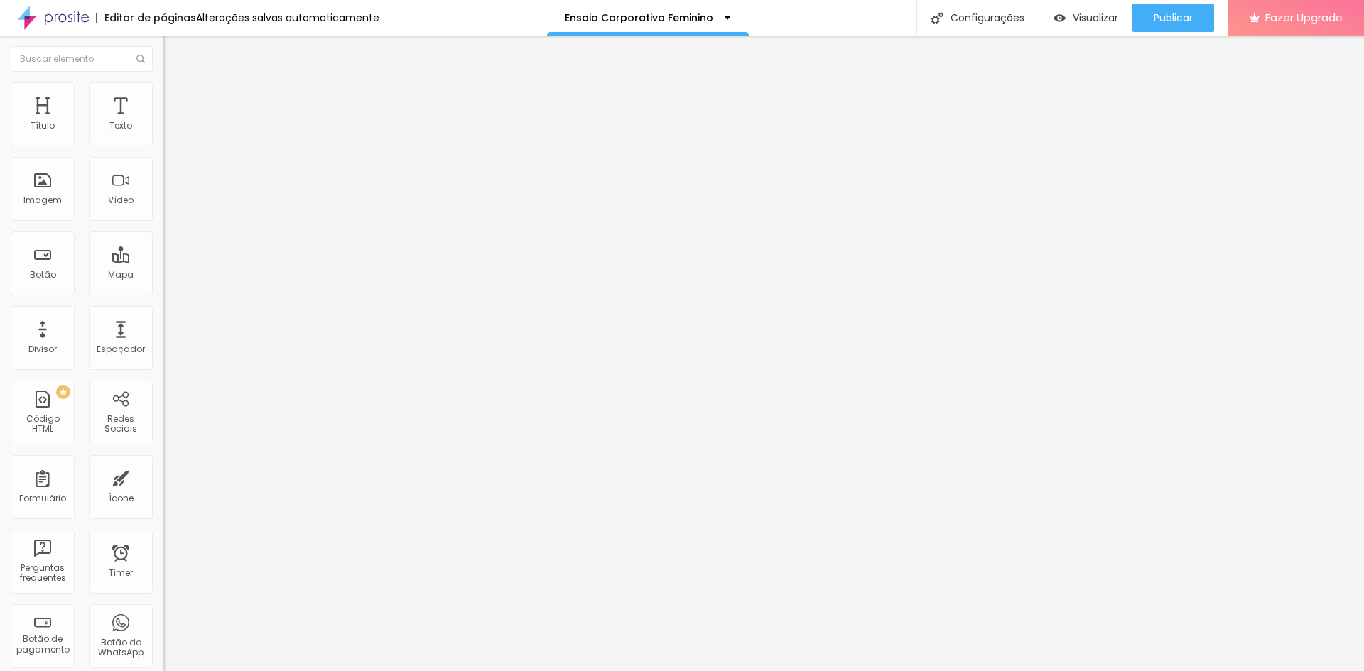
type input "45"
type input "40"
type input "35"
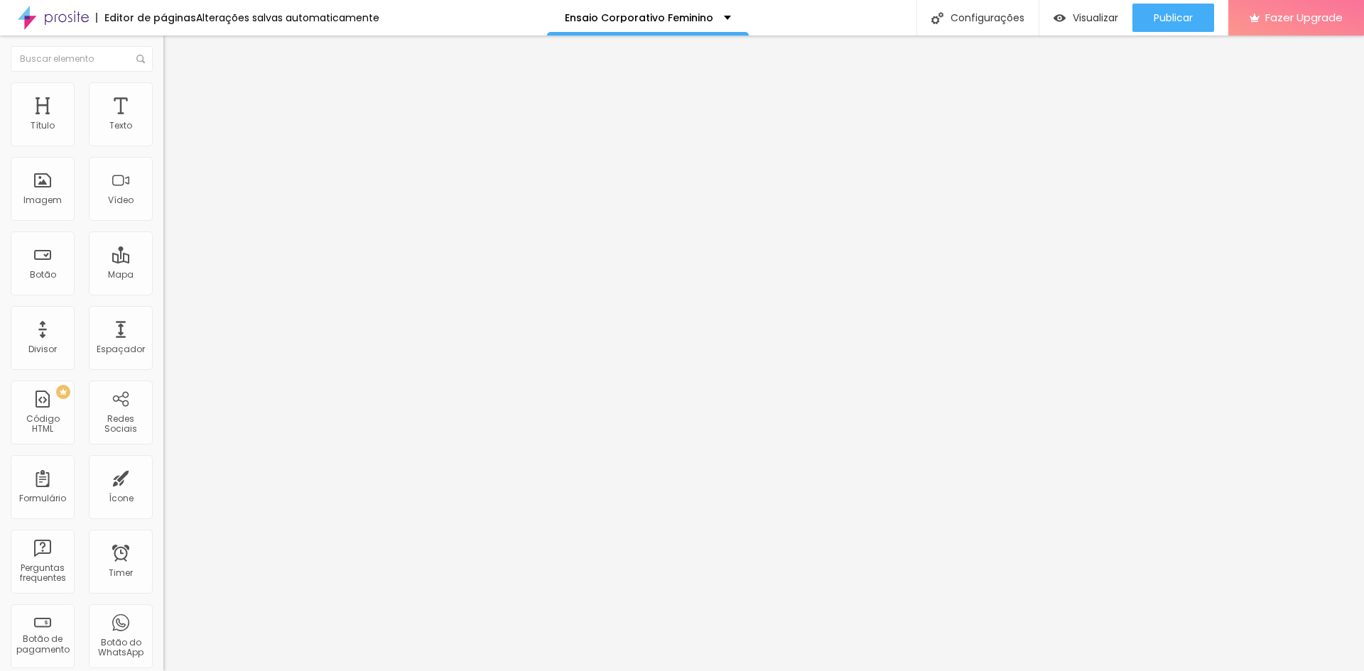
type input "35"
type input "30"
type input "15"
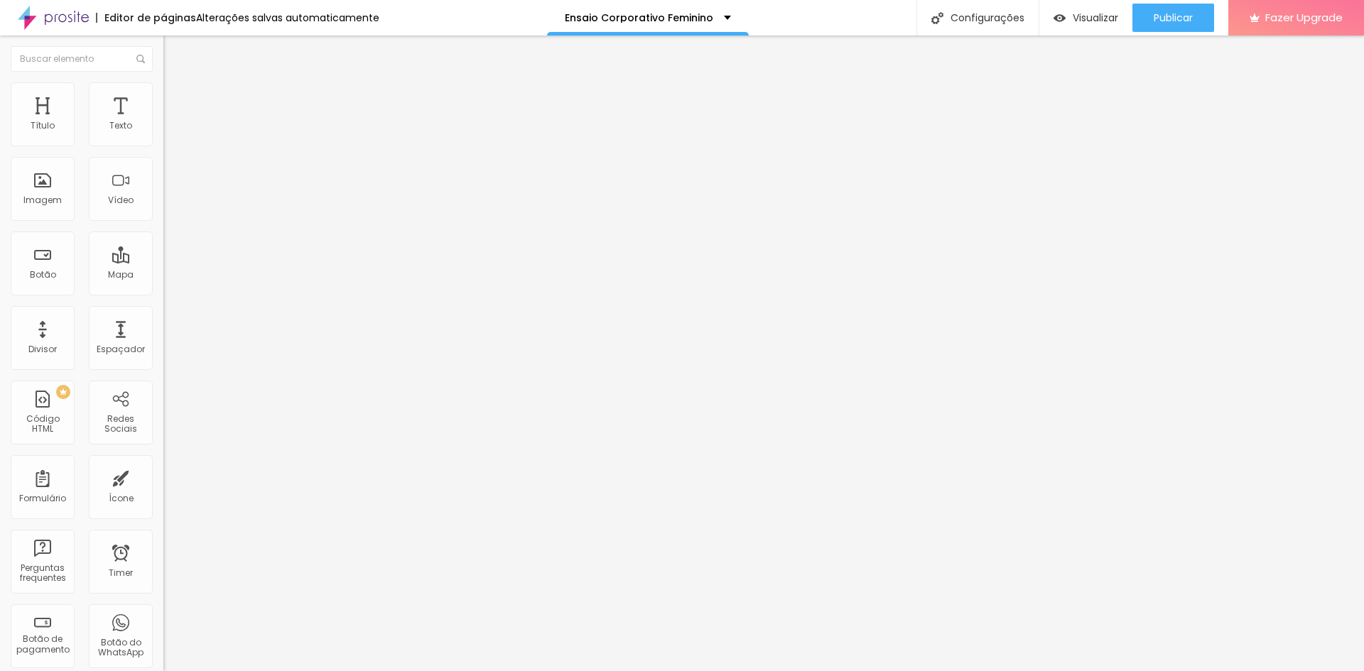
type input "10"
type input "5"
type input "0"
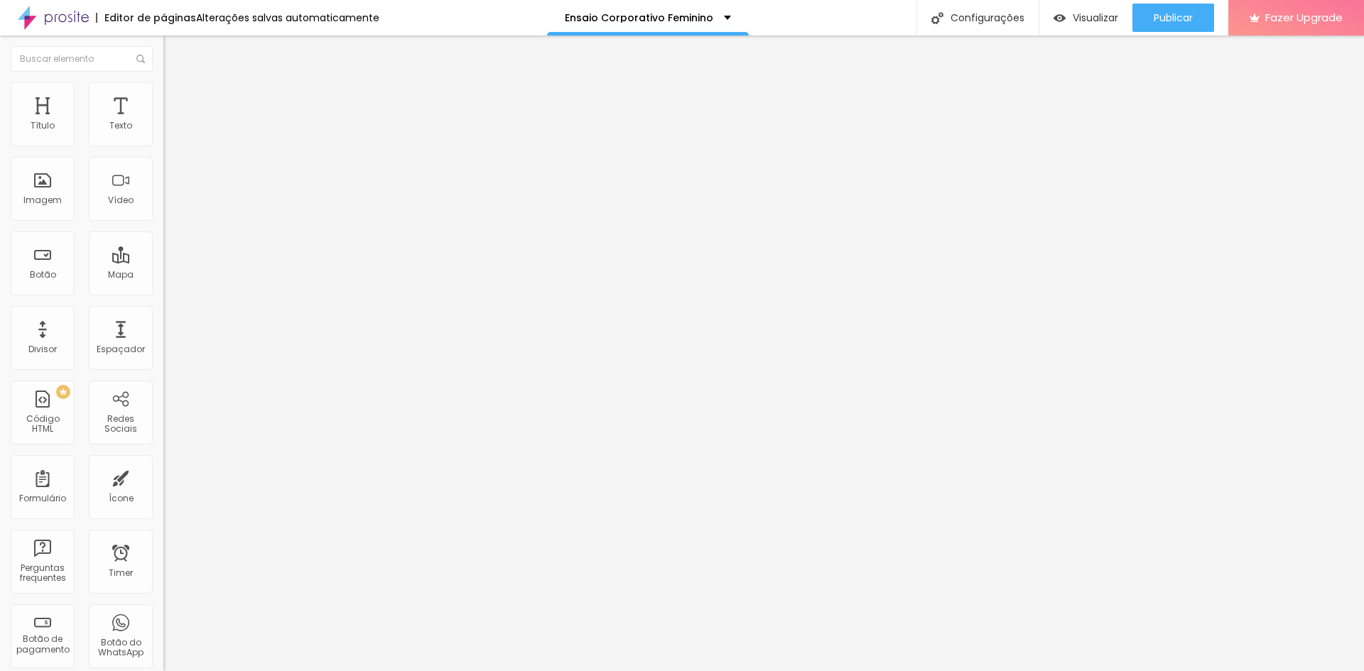
type input "0"
drag, startPoint x: 34, startPoint y: 138, endPoint x: 0, endPoint y: 152, distance: 36.9
click at [163, 276] on input "range" at bounding box center [209, 281] width 92 height 11
click at [163, 92] on li "Estilo" at bounding box center [244, 89] width 163 height 14
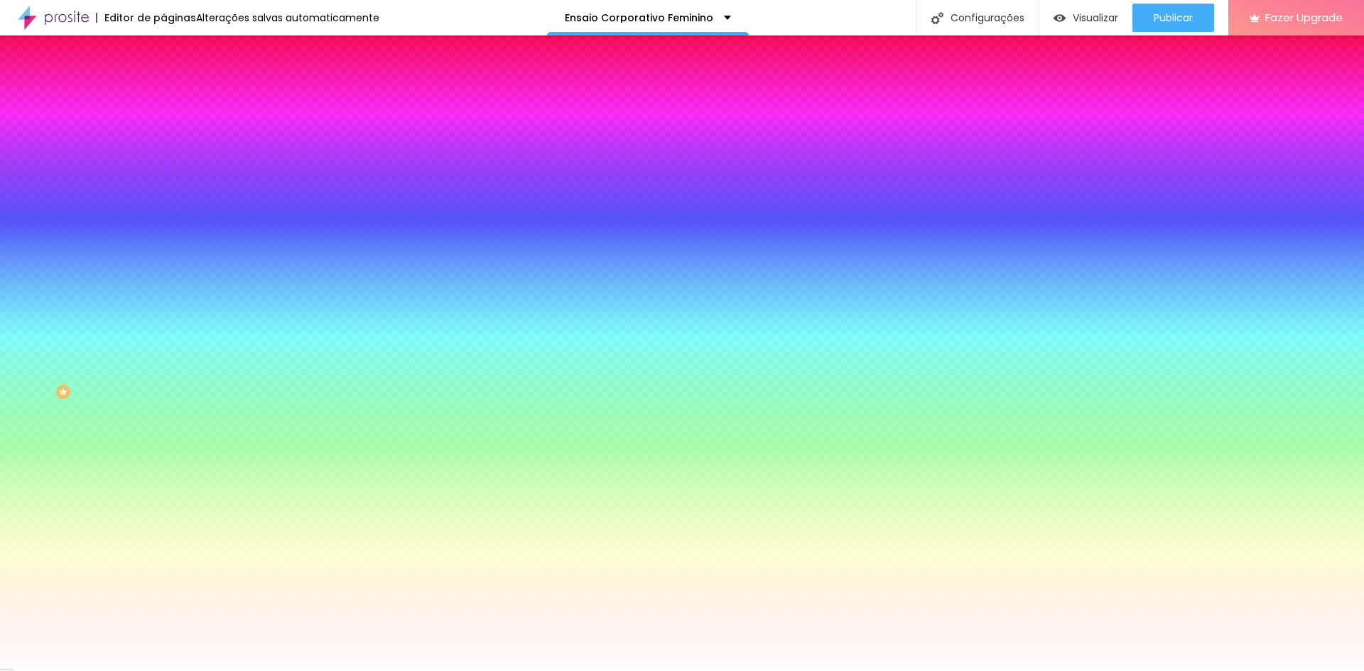
click at [176, 84] on span "Conteúdo" at bounding box center [198, 78] width 44 height 12
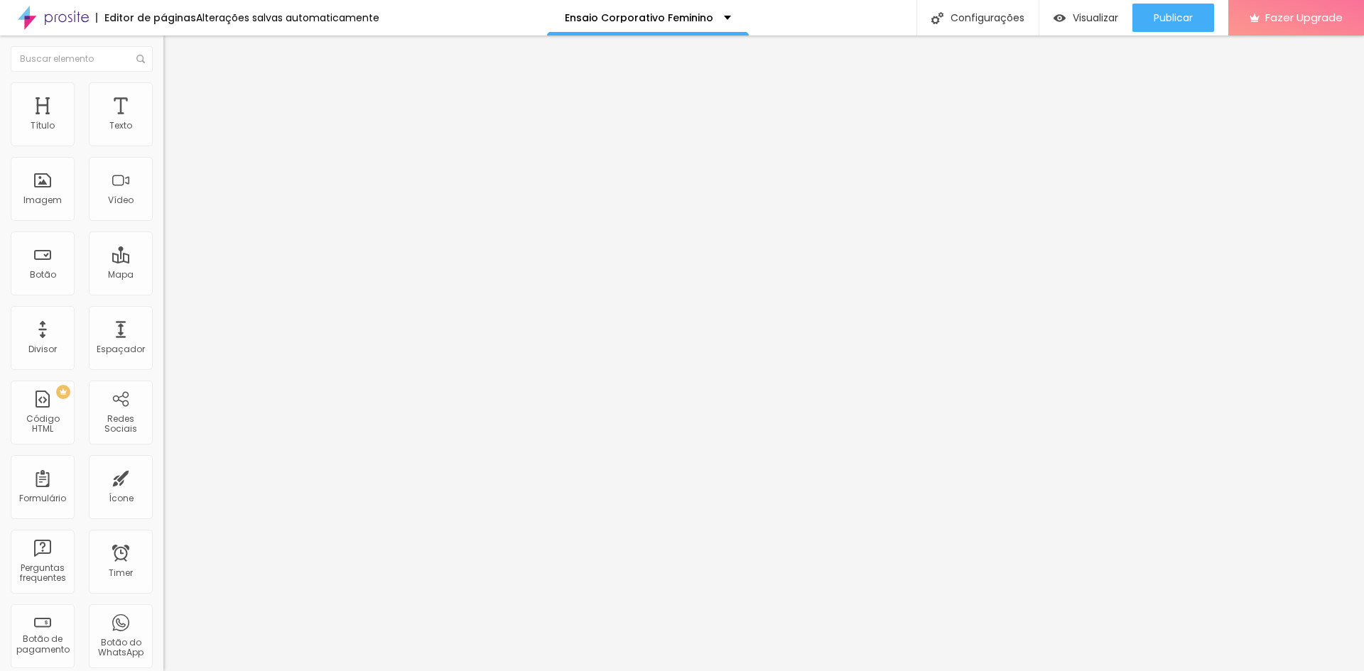
click at [163, 144] on img at bounding box center [168, 147] width 10 height 10
click at [163, 144] on div at bounding box center [244, 136] width 163 height 34
click at [163, 129] on img at bounding box center [168, 124] width 10 height 10
click at [163, 94] on li "Estilo" at bounding box center [244, 89] width 163 height 14
type input "430"
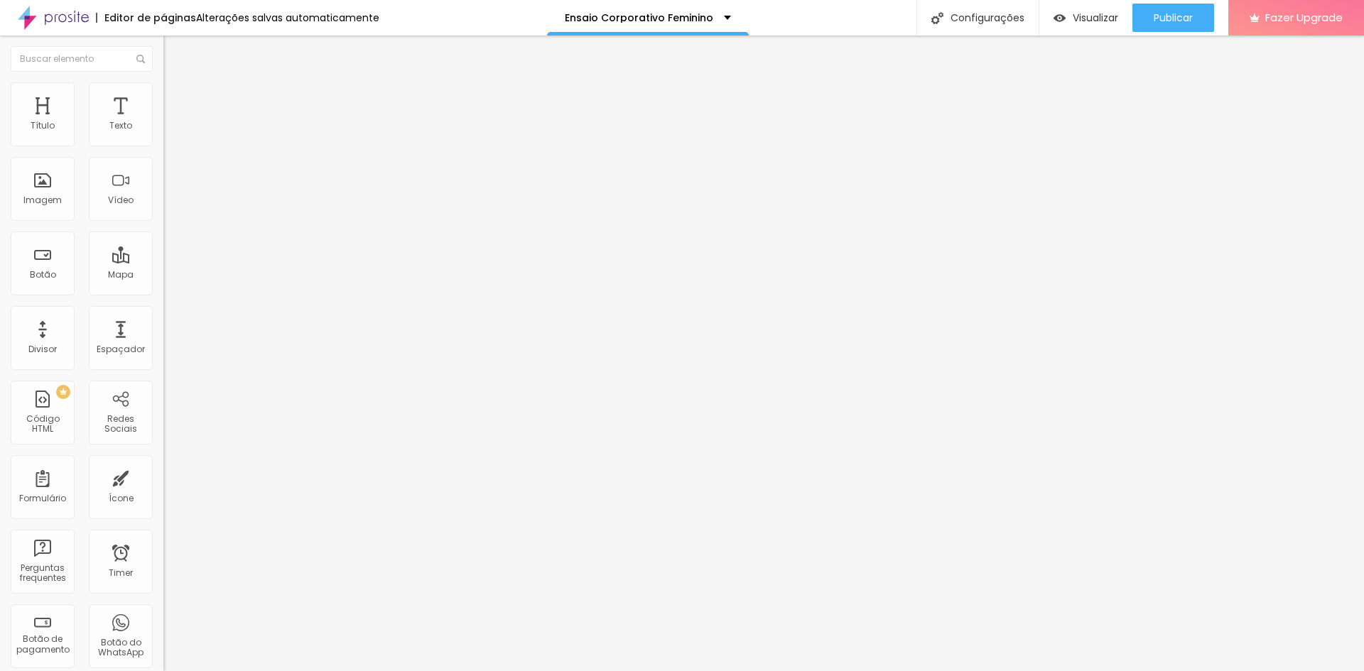
type input "430"
type input "440"
type input "460"
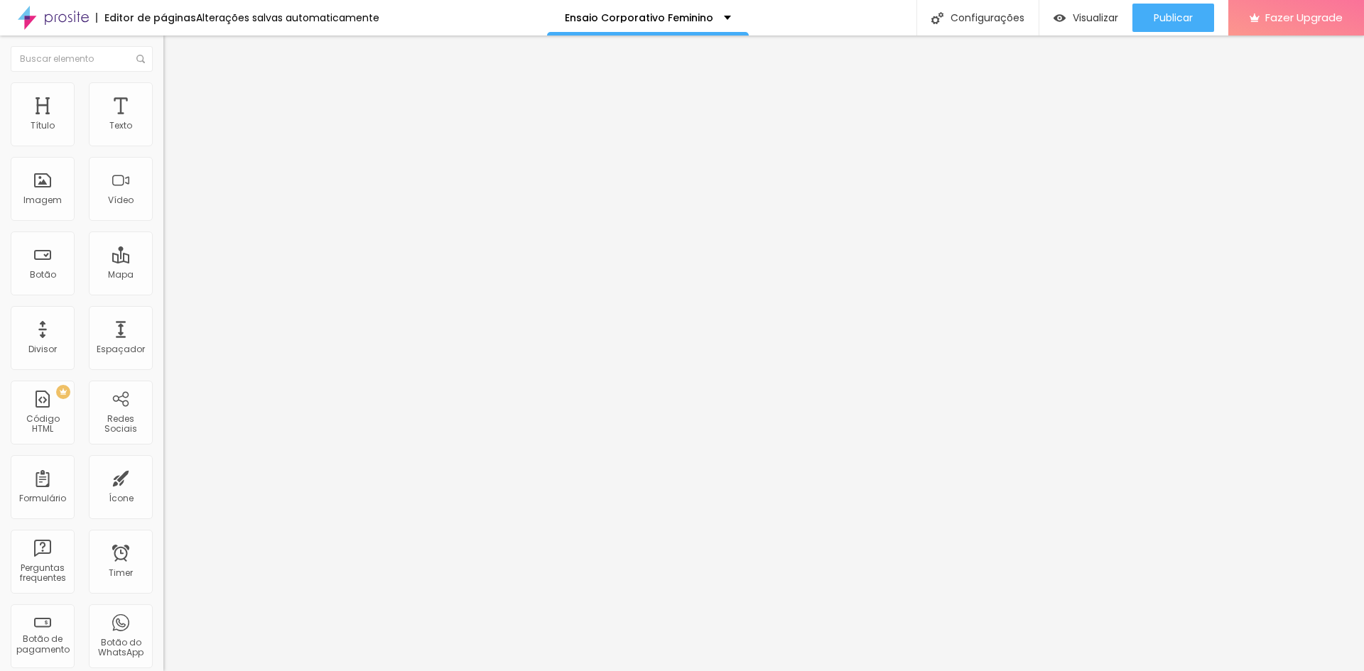
type input "490"
type input "500"
type input "510"
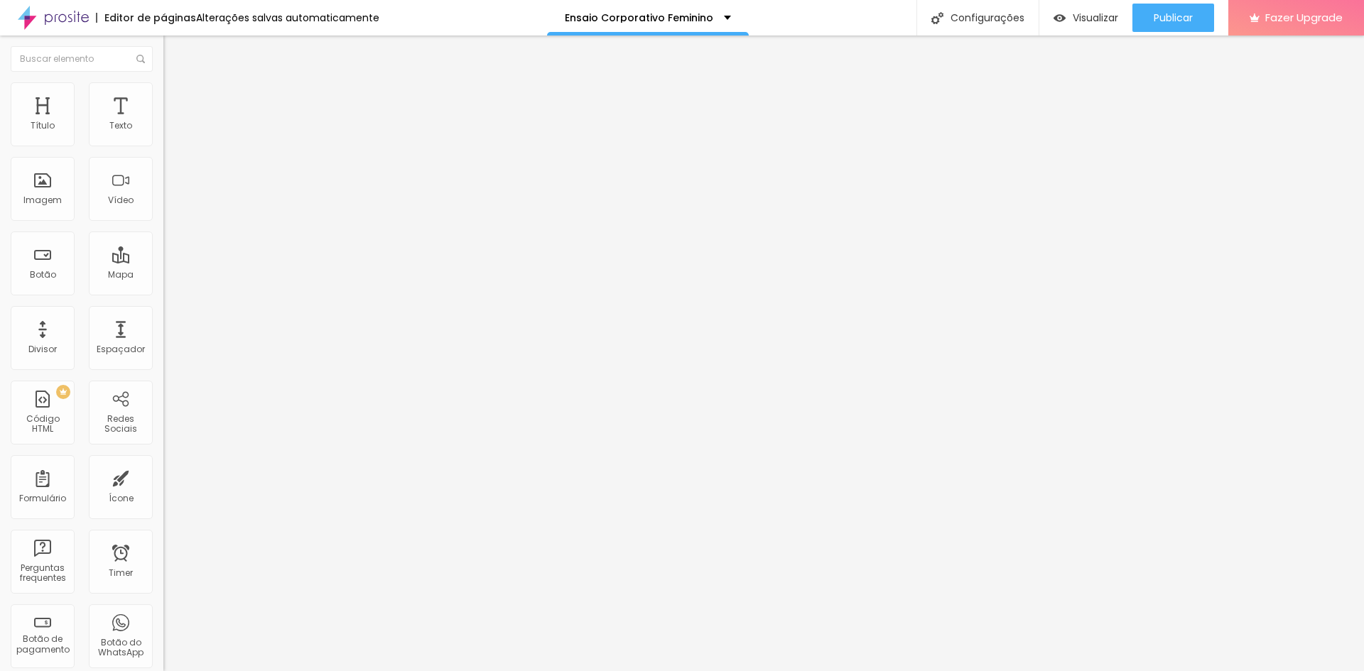
type input "510"
drag, startPoint x: 56, startPoint y: 153, endPoint x: 78, endPoint y: 156, distance: 22.2
click at [163, 146] on input "range" at bounding box center [209, 139] width 92 height 11
click at [163, 87] on img at bounding box center [169, 88] width 13 height 13
click at [163, 93] on li "Estilo" at bounding box center [244, 89] width 163 height 14
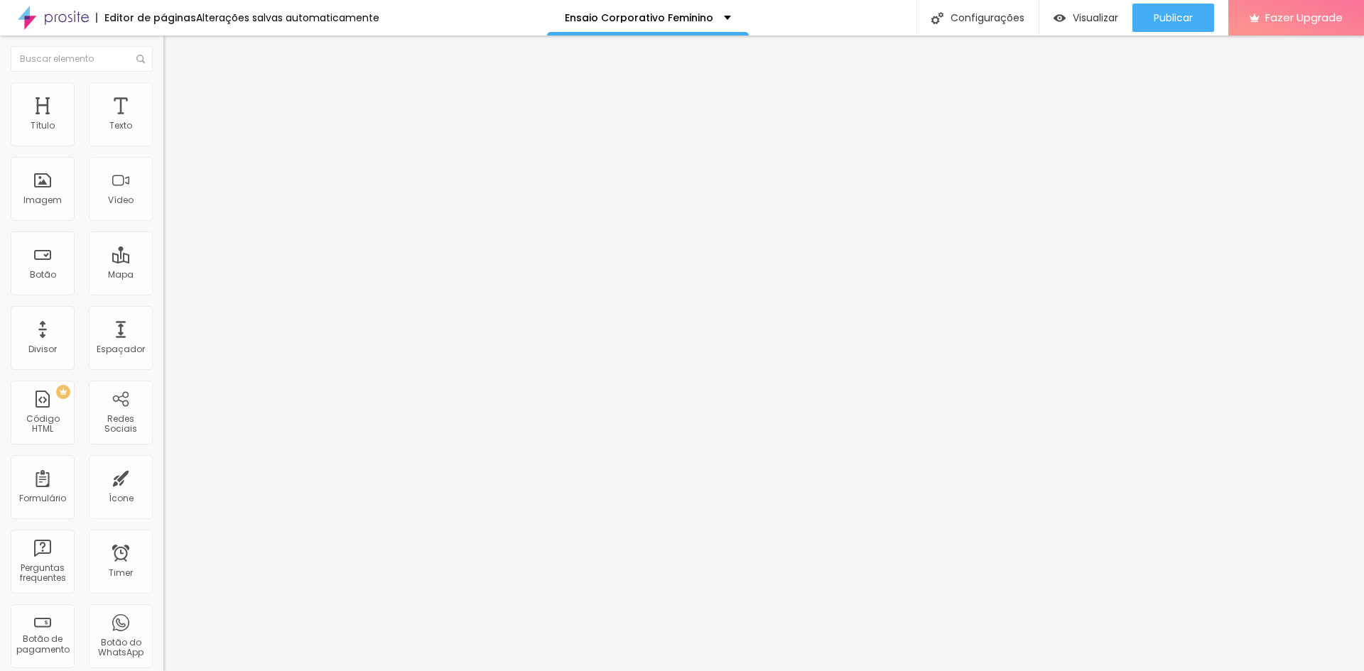
click at [163, 146] on input "range" at bounding box center [209, 139] width 92 height 11
click at [163, 82] on li "Conteúdo" at bounding box center [244, 75] width 163 height 14
click at [163, 97] on li "Avançado" at bounding box center [244, 104] width 163 height 14
click at [176, 98] on span "Estilo" at bounding box center [187, 92] width 22 height 12
click at [176, 84] on span "Conteúdo" at bounding box center [198, 78] width 44 height 12
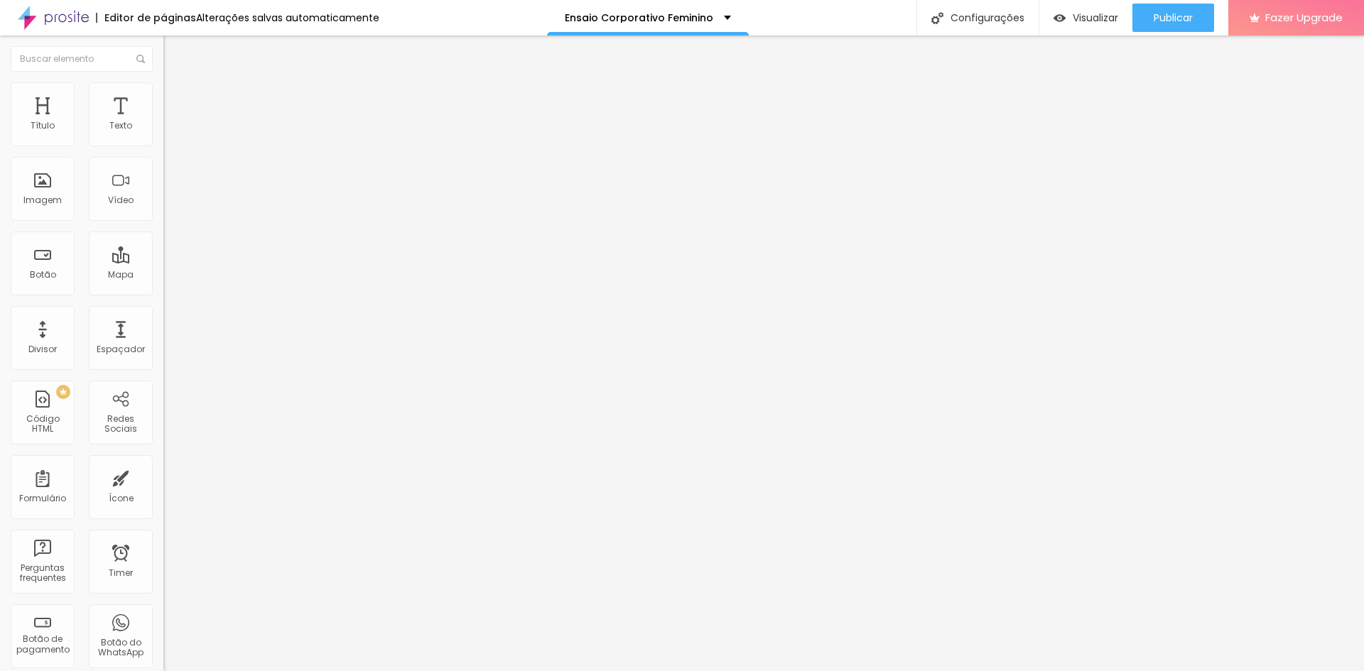
click at [163, 91] on img at bounding box center [169, 88] width 13 height 13
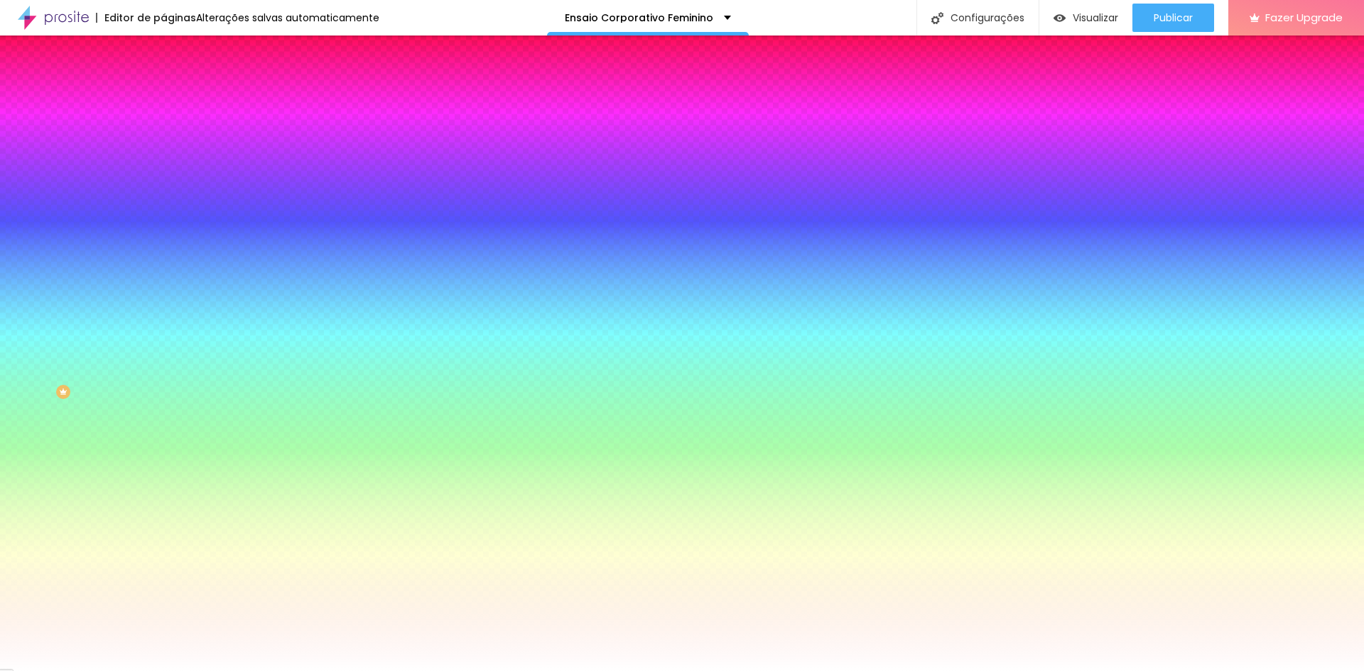
click at [176, 100] on span "Avançado" at bounding box center [199, 106] width 47 height 12
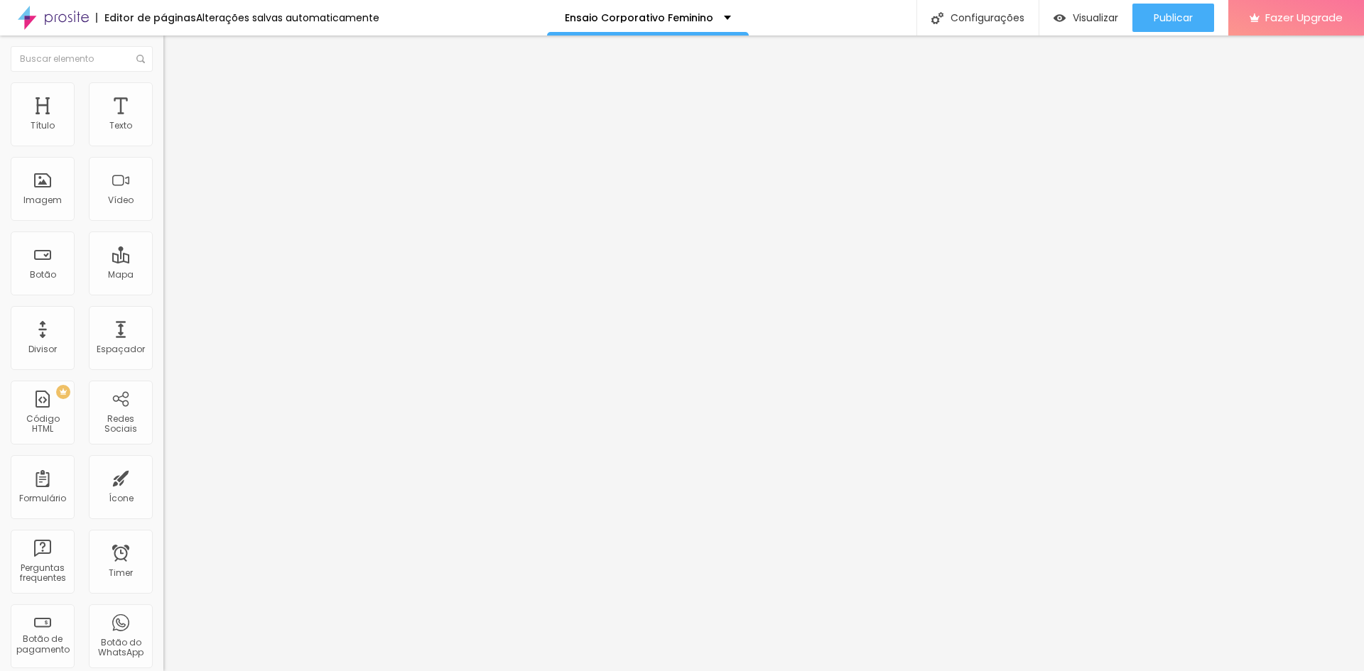
click at [176, 97] on span "Estilo" at bounding box center [187, 92] width 22 height 12
drag, startPoint x: 53, startPoint y: 153, endPoint x: 80, endPoint y: 155, distance: 26.3
click at [163, 146] on input "range" at bounding box center [209, 139] width 92 height 11
click at [163, 50] on button "Editar Seção" at bounding box center [244, 52] width 163 height 33
click at [174, 55] on img "button" at bounding box center [179, 51] width 11 height 11
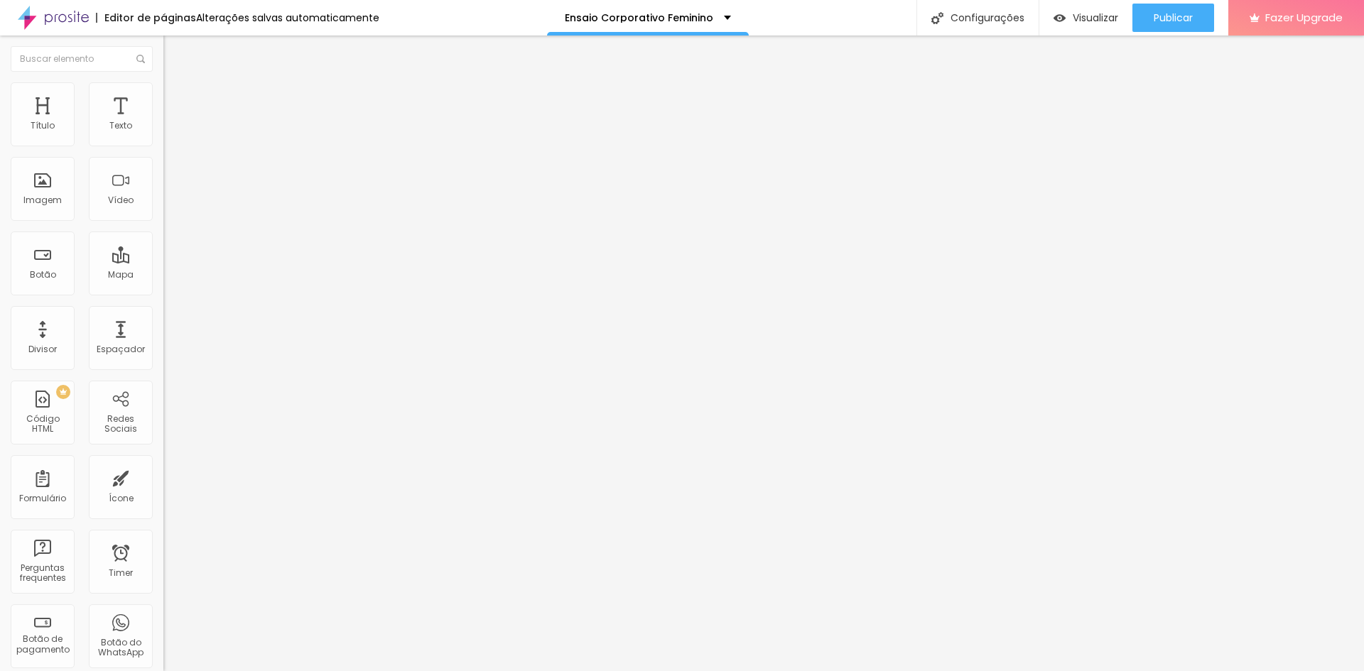
click at [149, 282] on div "Título Texto Imagem Vídeo Botão Mapa Divisor Espaçador PREMIUM Código HTML Rede…" at bounding box center [81, 417] width 163 height 671
click at [163, 122] on span "Trocar imagem" at bounding box center [201, 116] width 77 height 12
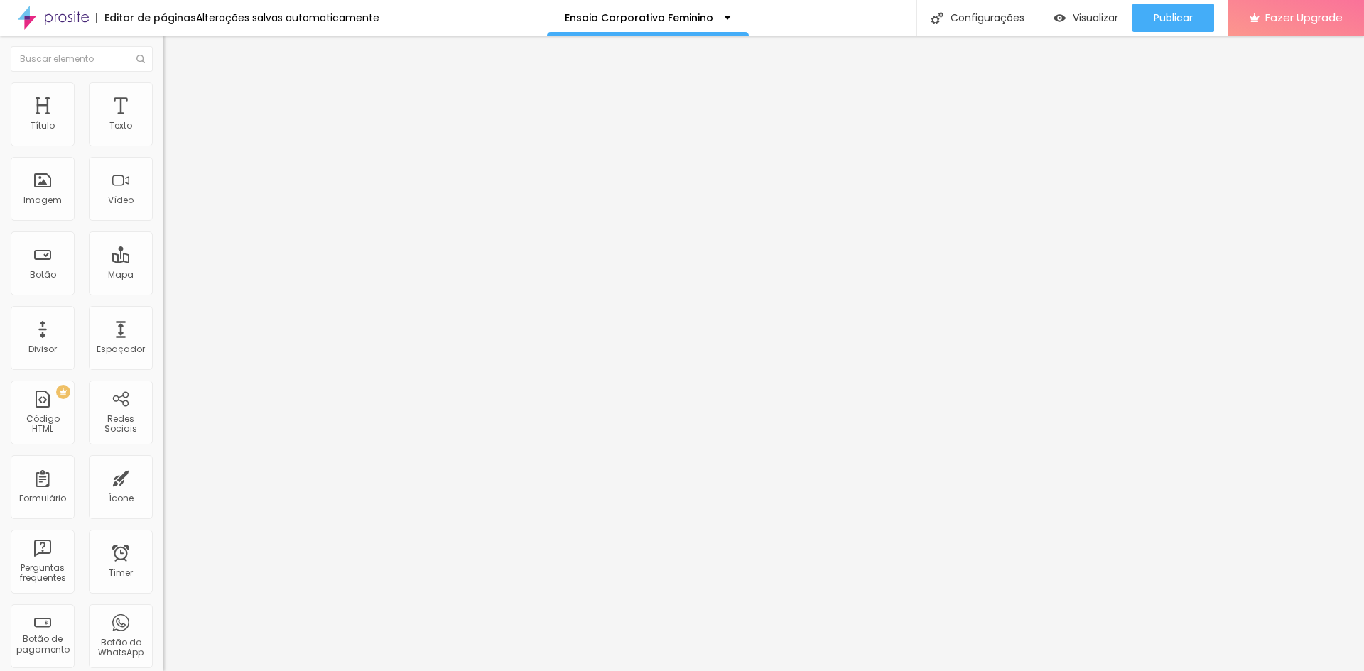
click at [174, 50] on img "button" at bounding box center [179, 51] width 11 height 11
click at [40, 190] on div "Imagem" at bounding box center [43, 189] width 64 height 64
click at [174, 55] on img "button" at bounding box center [179, 51] width 11 height 11
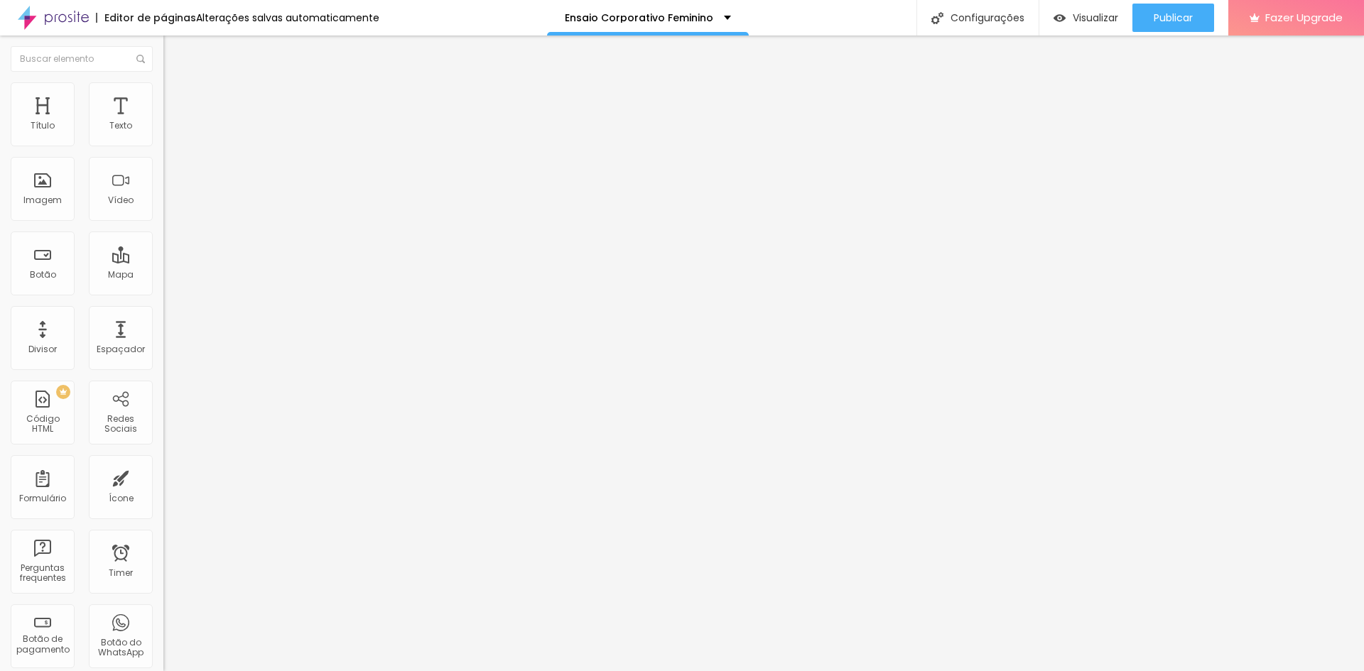
click at [174, 51] on img "button" at bounding box center [179, 51] width 11 height 11
click at [53, 195] on div "Imagem" at bounding box center [42, 200] width 38 height 10
click at [163, 122] on span "Adicionar imagem" at bounding box center [209, 116] width 92 height 12
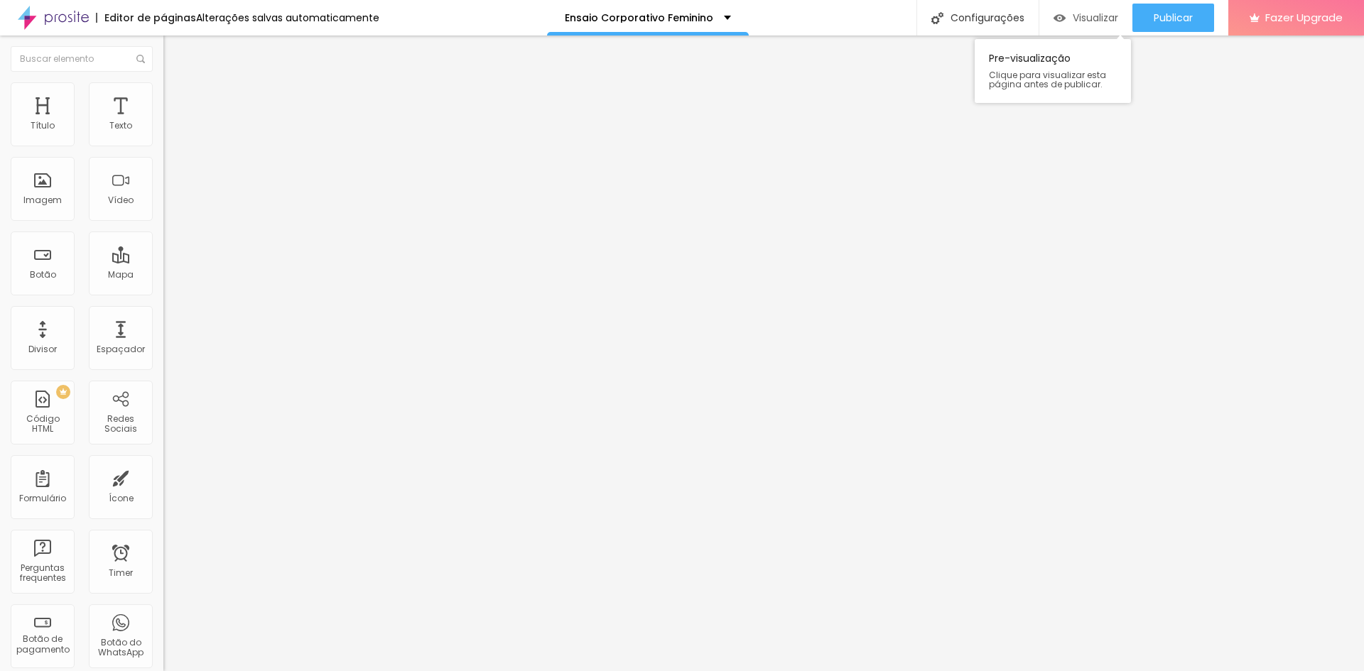
click at [1074, 18] on span "Visualizar" at bounding box center [1095, 17] width 45 height 11
click at [1150, 23] on button "Publicar" at bounding box center [1174, 18] width 82 height 28
click at [1079, 12] on span "Visualizar" at bounding box center [1095, 17] width 45 height 11
click at [1164, 25] on div "Publicar" at bounding box center [1173, 18] width 39 height 28
